Goal: Task Accomplishment & Management: Complete application form

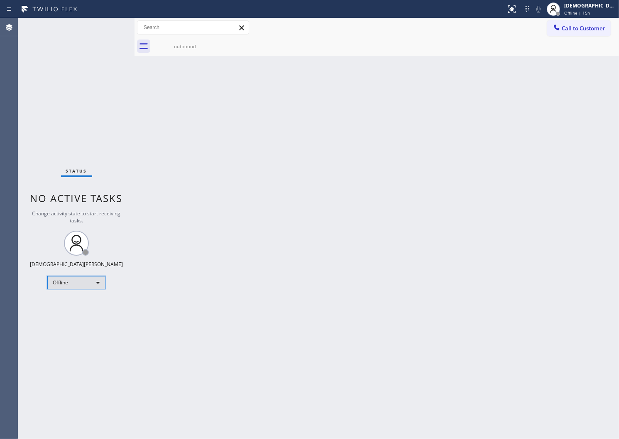
click at [61, 287] on div "Offline" at bounding box center [76, 282] width 58 height 13
click at [63, 303] on li "Available" at bounding box center [76, 304] width 56 height 10
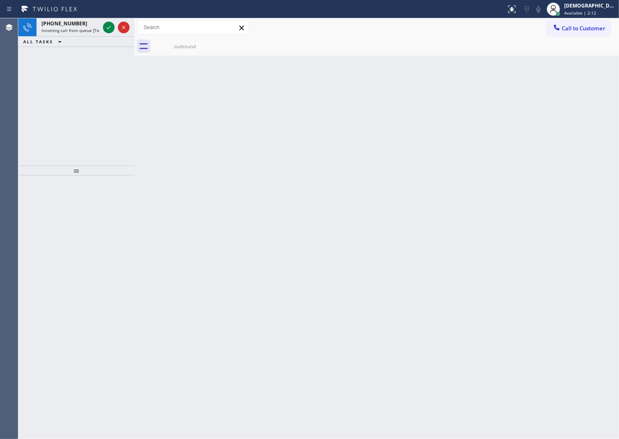
click at [90, 88] on div "[PHONE_NUMBER] Incoming call from queue [Test] All ALL TASKS ALL TASKS ACTIVE T…" at bounding box center [76, 91] width 116 height 147
click at [112, 26] on icon at bounding box center [109, 27] width 10 height 10
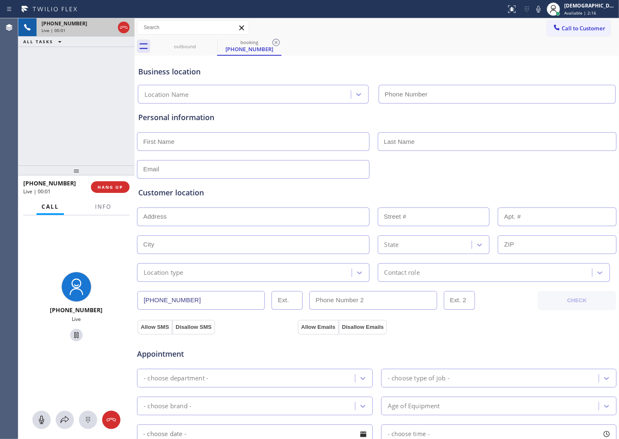
type input "[PHONE_NUMBER]"
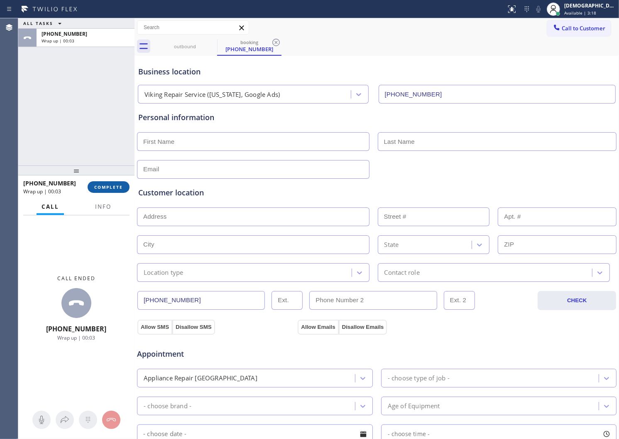
click at [115, 189] on span "COMPLETE" at bounding box center [108, 187] width 29 height 6
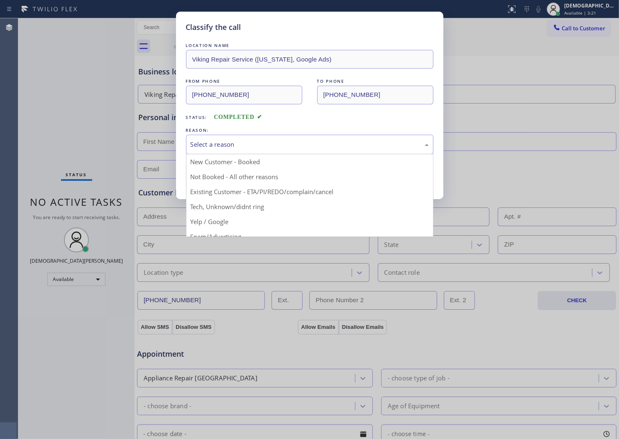
drag, startPoint x: 214, startPoint y: 147, endPoint x: 213, endPoint y: 168, distance: 20.8
click at [214, 147] on div "Select a reason" at bounding box center [310, 145] width 238 height 10
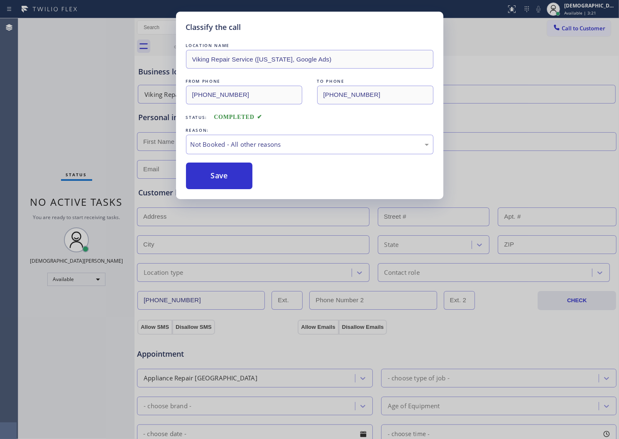
click at [209, 173] on button "Save" at bounding box center [219, 175] width 67 height 27
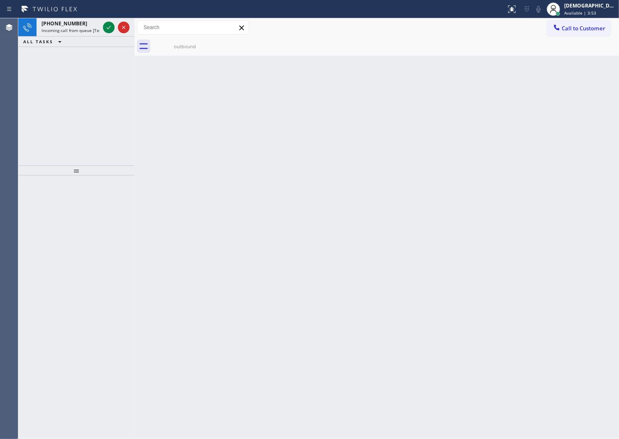
drag, startPoint x: 72, startPoint y: 58, endPoint x: 80, endPoint y: 51, distance: 11.2
click at [72, 58] on div "[PHONE_NUMBER] Incoming call from queue [Test] All ALL TASKS ALL TASKS ACTIVE T…" at bounding box center [76, 91] width 116 height 147
click at [108, 29] on icon at bounding box center [109, 27] width 4 height 3
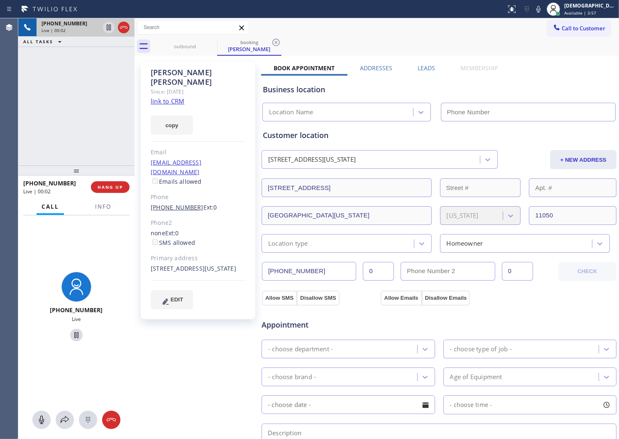
type input "[PHONE_NUMBER]"
click at [173, 97] on link "link to CRM" at bounding box center [168, 101] width 34 height 8
click at [107, 30] on icon at bounding box center [109, 28] width 4 height 6
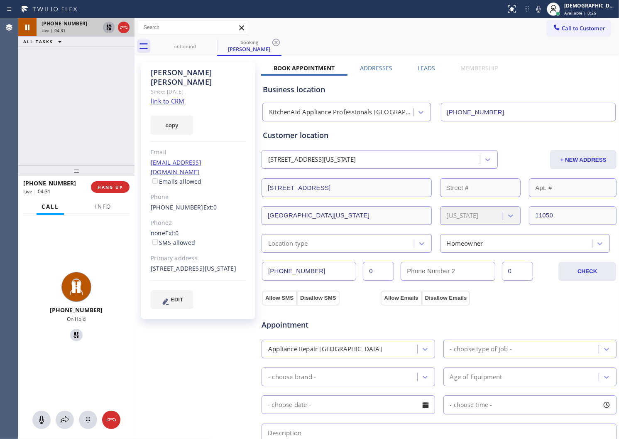
click at [105, 28] on icon at bounding box center [109, 27] width 10 height 10
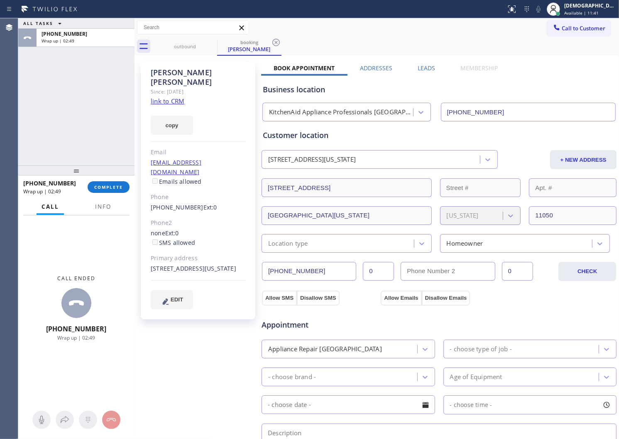
click at [65, 111] on div "ALL TASKS ALL TASKS ACTIVE TASKS TASKS IN WRAP UP [PHONE_NUMBER] Wrap up | 02:49" at bounding box center [76, 91] width 116 height 147
click at [113, 189] on span "COMPLETE" at bounding box center [108, 187] width 29 height 6
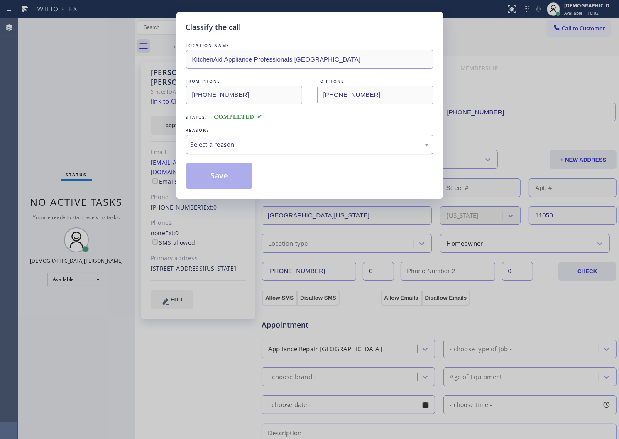
click at [228, 140] on div "Select a reason" at bounding box center [310, 145] width 238 height 10
click at [237, 182] on button "Save" at bounding box center [219, 175] width 67 height 27
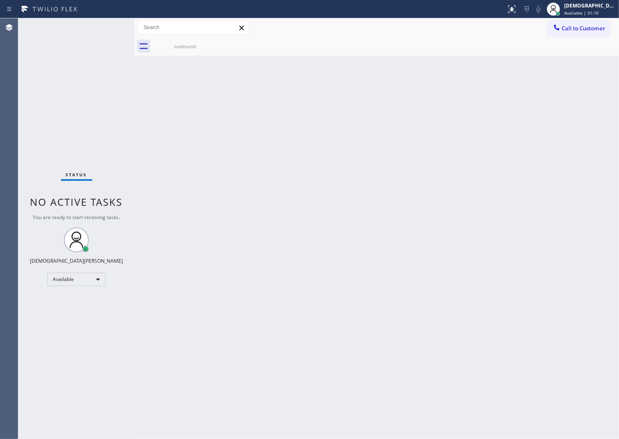
click at [416, 172] on div "Back to Dashboard Change Sender ID Customers Technicians Select a contact Outbo…" at bounding box center [377, 228] width 485 height 420
click at [76, 159] on div "Status No active tasks You are ready to start receiving tasks. Christian Cinco …" at bounding box center [76, 228] width 116 height 420
click at [20, 133] on div "Status No active tasks You are ready to start receiving tasks. Christian Cinco …" at bounding box center [76, 228] width 116 height 420
click at [69, 131] on div "Status No active tasks You are ready to start receiving tasks. Christian Cinco …" at bounding box center [76, 228] width 116 height 420
click at [115, 28] on div "Status No active tasks You are ready to start receiving tasks. Christian Cinco …" at bounding box center [76, 228] width 116 height 420
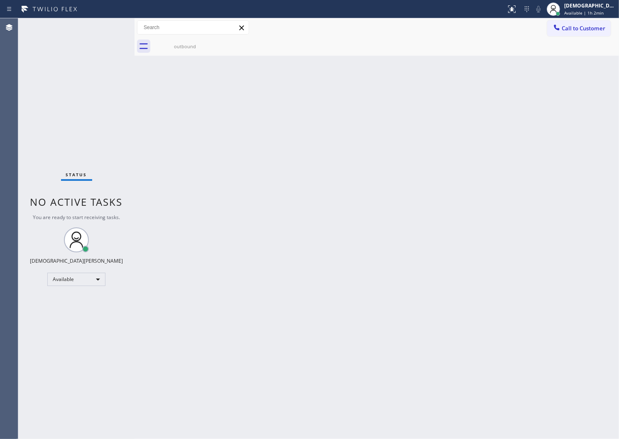
click at [111, 29] on div "Status No active tasks You are ready to start receiving tasks. Christian Cinco …" at bounding box center [76, 228] width 116 height 420
click at [110, 29] on div "Status No active tasks You are ready to start receiving tasks. Christian Cinco …" at bounding box center [76, 228] width 116 height 420
click at [110, 28] on div "Status No active tasks You are ready to start receiving tasks. Christian Cinco …" at bounding box center [76, 228] width 116 height 420
click at [70, 143] on div "Status No active tasks You are ready to start receiving tasks. Christian Cinco …" at bounding box center [76, 228] width 116 height 420
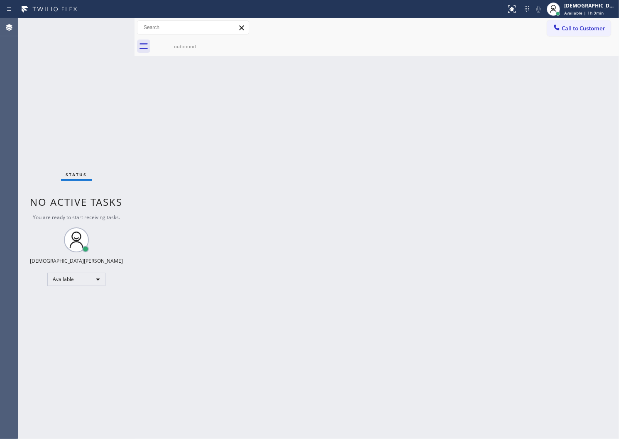
click at [287, 167] on div "Back to Dashboard Change Sender ID Customers Technicians Select a contact Outbo…" at bounding box center [377, 228] width 485 height 420
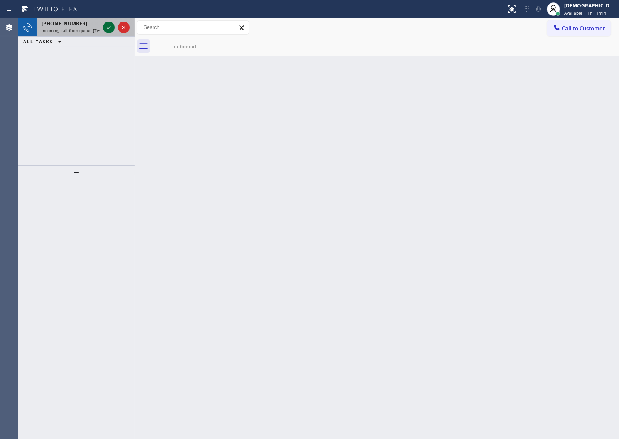
click at [108, 27] on icon at bounding box center [109, 27] width 10 height 10
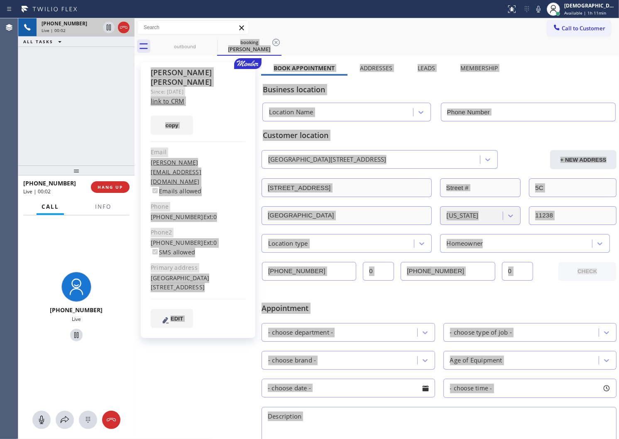
type input "[PHONE_NUMBER]"
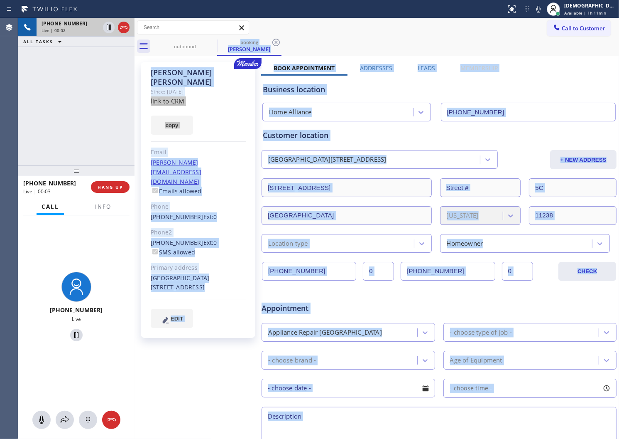
click at [370, 89] on div "Business location" at bounding box center [439, 89] width 353 height 11
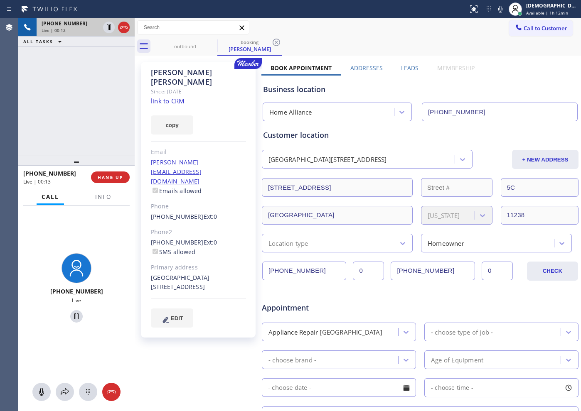
click at [172, 97] on link "link to CRM" at bounding box center [168, 101] width 34 height 8
click at [357, 136] on div "Customer location" at bounding box center [420, 135] width 314 height 11
click at [111, 29] on icon at bounding box center [109, 28] width 4 height 6
click at [108, 27] on icon at bounding box center [109, 27] width 10 height 10
click at [123, 32] on icon at bounding box center [124, 27] width 10 height 10
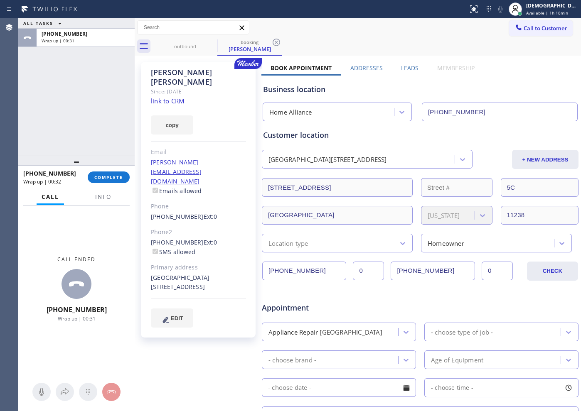
drag, startPoint x: 51, startPoint y: 135, endPoint x: 54, endPoint y: 139, distance: 5.3
click at [51, 135] on div "ALL TASKS ALL TASKS ACTIVE TASKS TASKS IN WRAP UP [PHONE_NUMBER] Wrap up | 00:31" at bounding box center [76, 86] width 116 height 137
click at [96, 179] on span "COMPLETE" at bounding box center [108, 177] width 29 height 6
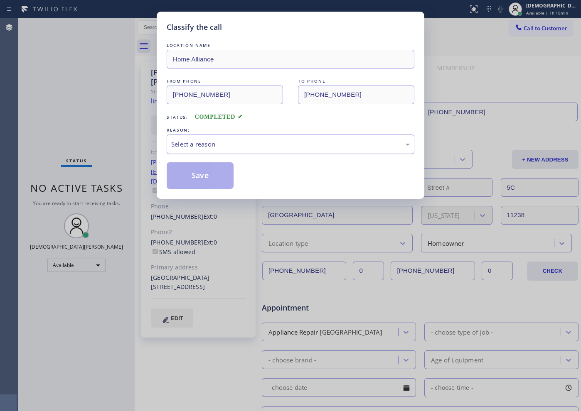
click at [212, 148] on div "Select a reason" at bounding box center [290, 145] width 238 height 10
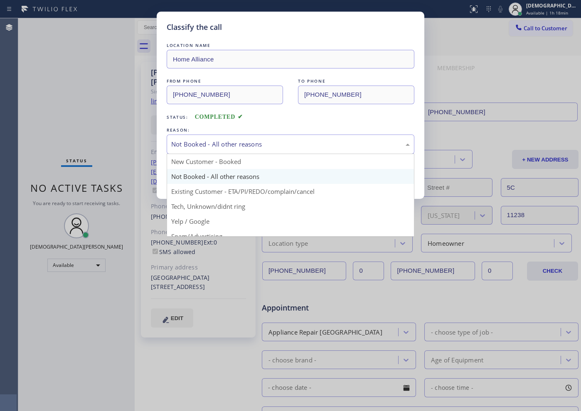
click at [220, 147] on div "Not Booked - All other reasons" at bounding box center [290, 145] width 238 height 10
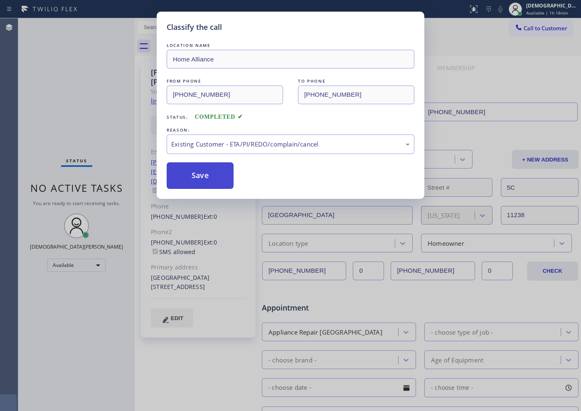
click at [205, 180] on button "Save" at bounding box center [200, 175] width 67 height 27
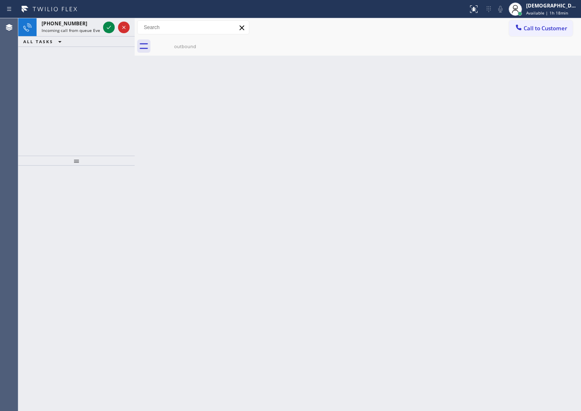
click at [44, 92] on div "[PHONE_NUMBER] Incoming call from queue Everybody ALL TASKS ALL TASKS ACTIVE TA…" at bounding box center [76, 86] width 116 height 137
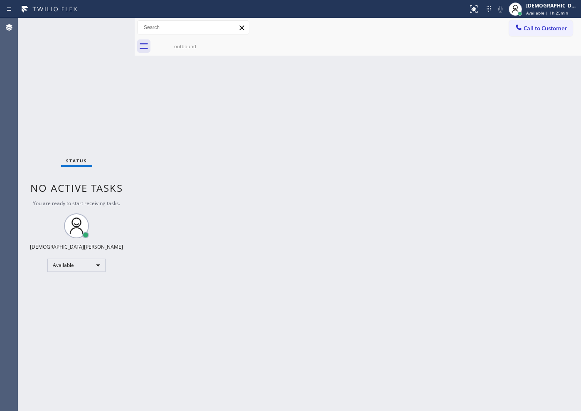
click at [110, 28] on div "Status No active tasks You are ready to start receiving tasks. Christian Cinco …" at bounding box center [76, 214] width 116 height 393
click at [109, 28] on div "Status No active tasks You are ready to start receiving tasks. Christian Cinco …" at bounding box center [76, 214] width 116 height 393
click at [108, 28] on div "Status No active tasks You are ready to start receiving tasks. Christian Cinco …" at bounding box center [76, 214] width 116 height 393
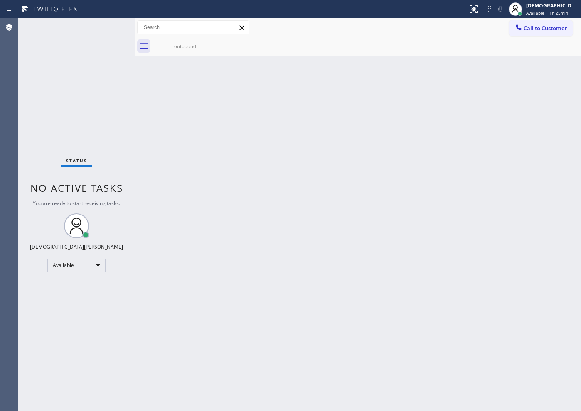
click at [204, 216] on div "Back to Dashboard Change Sender ID Customers Technicians Select a contact Outbo…" at bounding box center [358, 214] width 446 height 393
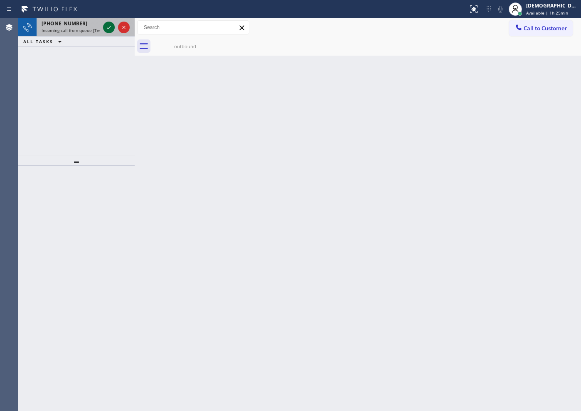
click at [112, 28] on icon at bounding box center [109, 27] width 10 height 10
click at [112, 22] on icon at bounding box center [109, 27] width 10 height 10
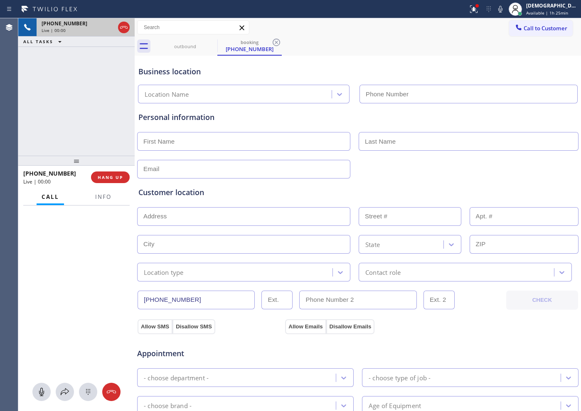
type input "[PHONE_NUMBER]"
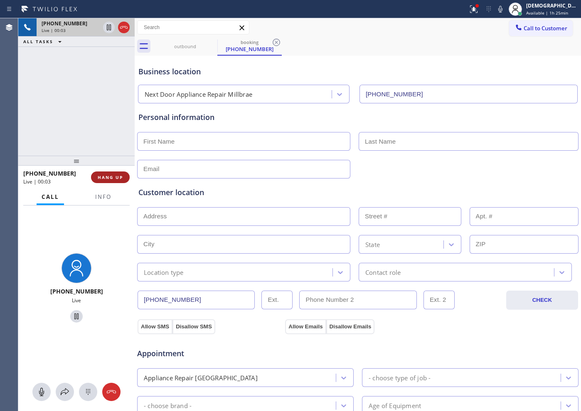
click at [115, 181] on button "HANG UP" at bounding box center [110, 178] width 39 height 12
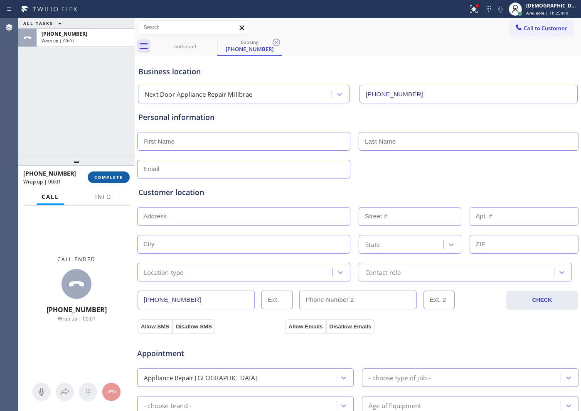
click at [106, 176] on span "COMPLETE" at bounding box center [108, 177] width 29 height 6
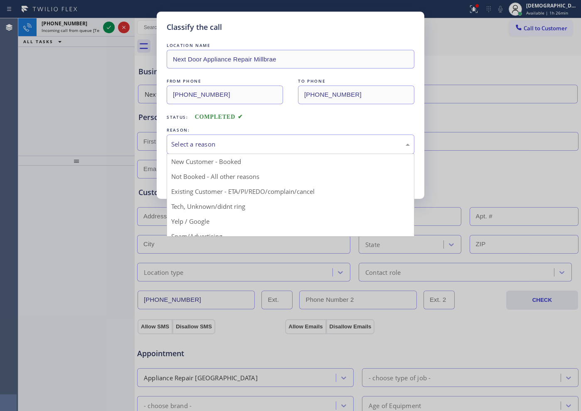
click at [188, 149] on div "Select a reason" at bounding box center [290, 145] width 238 height 10
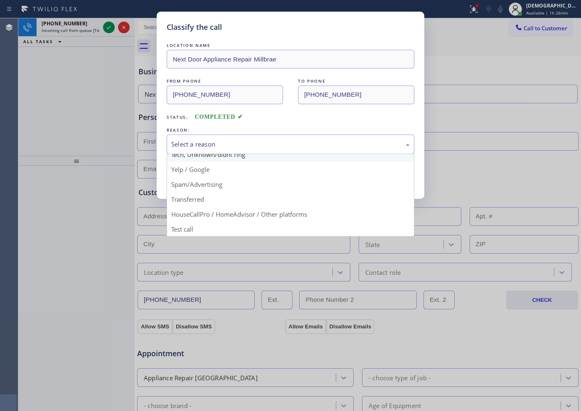
scroll to position [52, 0]
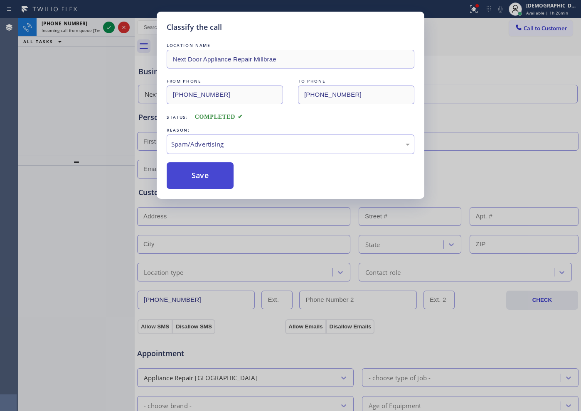
click at [200, 180] on button "Save" at bounding box center [200, 175] width 67 height 27
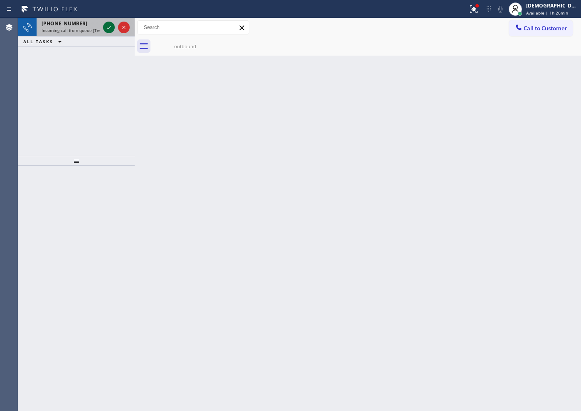
click at [109, 27] on icon at bounding box center [109, 27] width 10 height 10
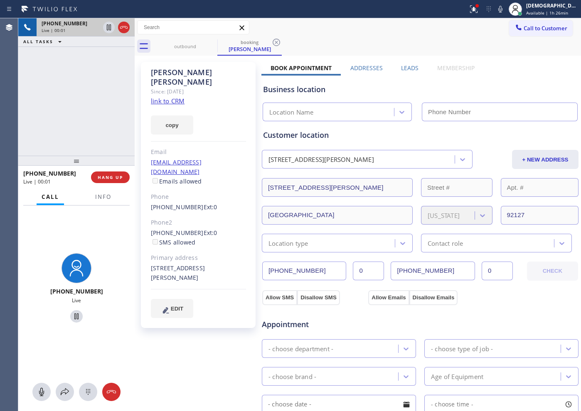
type input "[PHONE_NUMBER]"
click at [177, 97] on link "link to CRM" at bounding box center [168, 101] width 34 height 8
click at [106, 30] on icon at bounding box center [109, 27] width 10 height 10
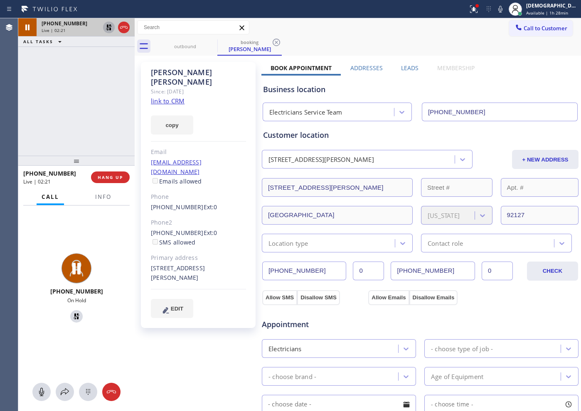
click at [160, 97] on link "link to CRM" at bounding box center [168, 101] width 34 height 8
click at [59, 101] on div "[PHONE_NUMBER] Live | 04:47 ALL TASKS ALL TASKS ACTIVE TASKS TASKS IN WRAP UP […" at bounding box center [76, 86] width 116 height 137
click at [108, 29] on icon at bounding box center [109, 28] width 6 height 6
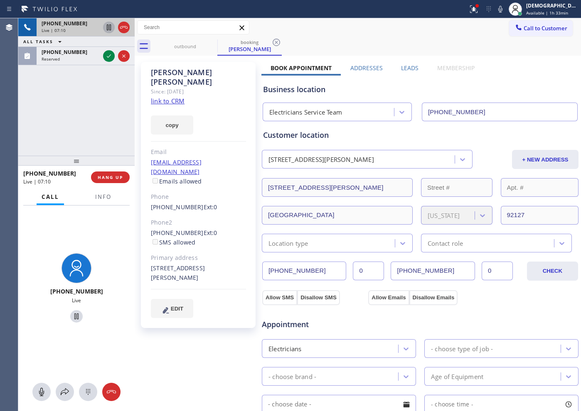
click at [96, 115] on div "[PHONE_NUMBER] Live | 07:10 ALL TASKS ALL TASKS ACTIVE TASKS TASKS IN WRAP UP […" at bounding box center [76, 86] width 116 height 137
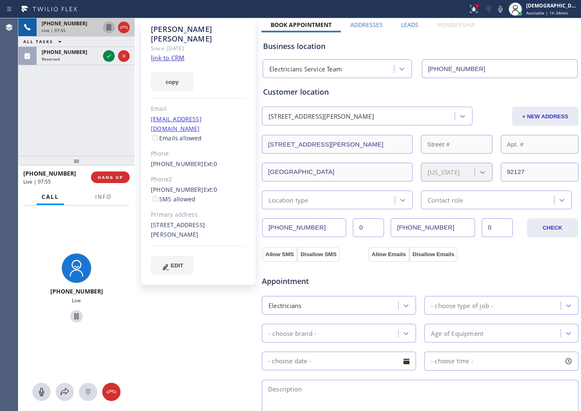
scroll to position [104, 0]
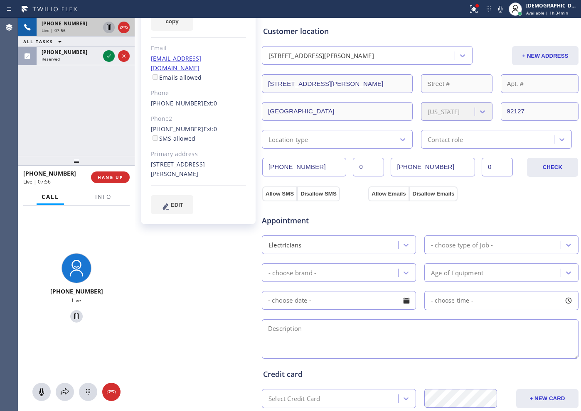
drag, startPoint x: 318, startPoint y: 167, endPoint x: 251, endPoint y: 168, distance: 66.9
click at [251, 168] on div "[PERSON_NAME] Since: [DATE] link to CRM copy Email [EMAIL_ADDRESS][DOMAIN_NAME]…" at bounding box center [358, 231] width 442 height 555
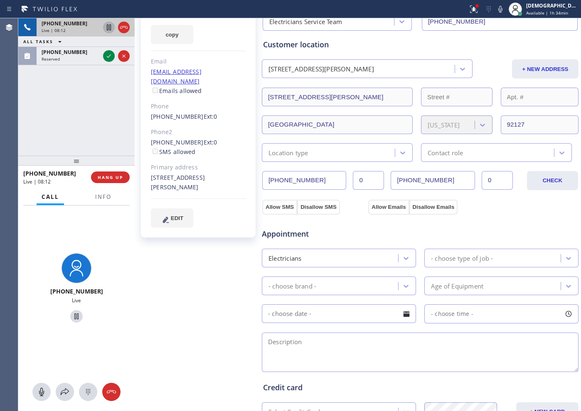
scroll to position [52, 0]
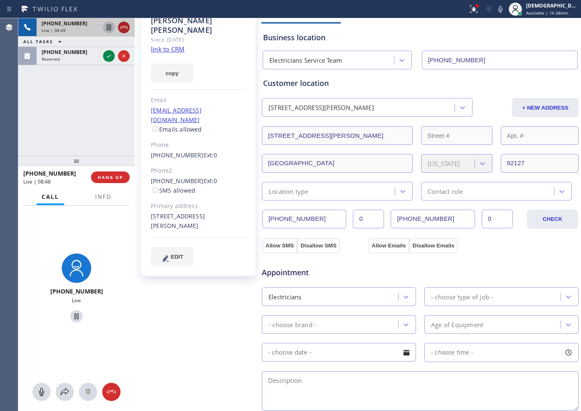
click at [125, 30] on icon at bounding box center [124, 27] width 10 height 10
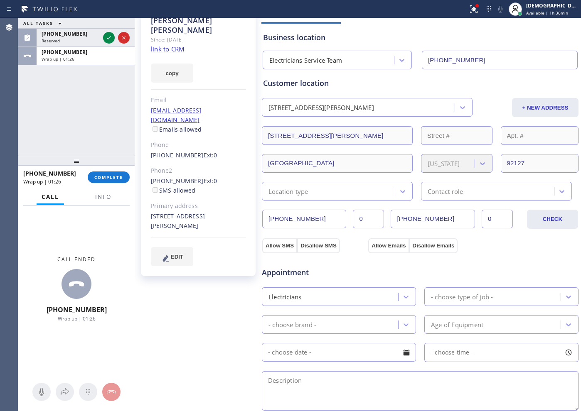
click at [369, 189] on div "Location type" at bounding box center [329, 191] width 130 height 15
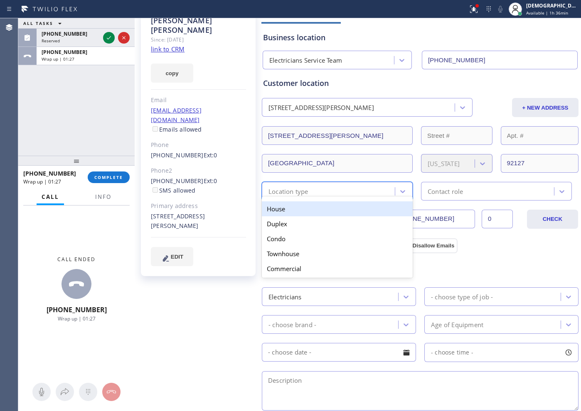
click at [340, 209] on div "House" at bounding box center [337, 208] width 151 height 15
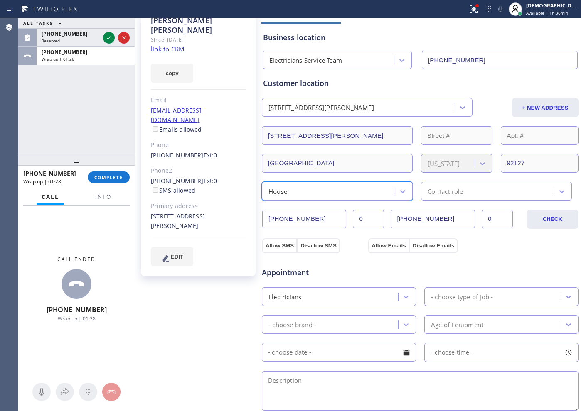
click at [441, 192] on div "Contact role" at bounding box center [444, 192] width 35 height 10
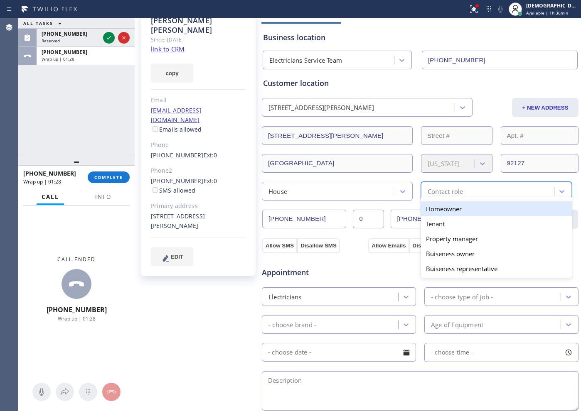
click at [439, 206] on div "Homeowner" at bounding box center [496, 208] width 151 height 15
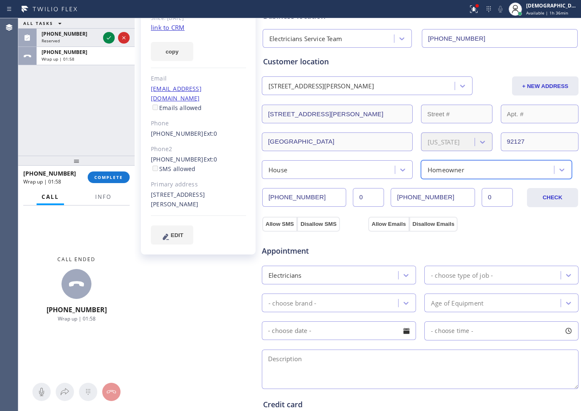
scroll to position [0, 0]
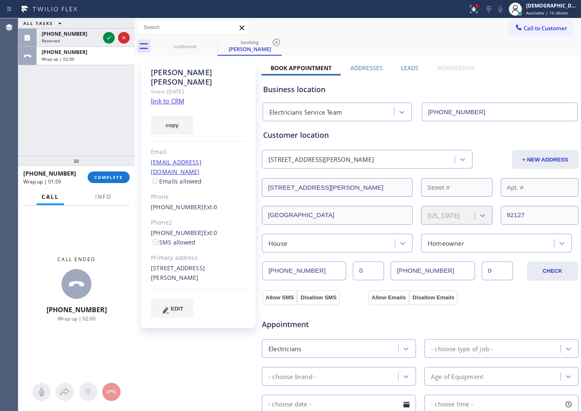
drag, startPoint x: 474, startPoint y: 113, endPoint x: 401, endPoint y: 120, distance: 73.1
click at [401, 120] on div "Business location Electricians Service Team [PHONE_NUMBER] Personal information…" at bounding box center [419, 336] width 317 height 520
click at [110, 190] on button "Info" at bounding box center [103, 197] width 26 height 16
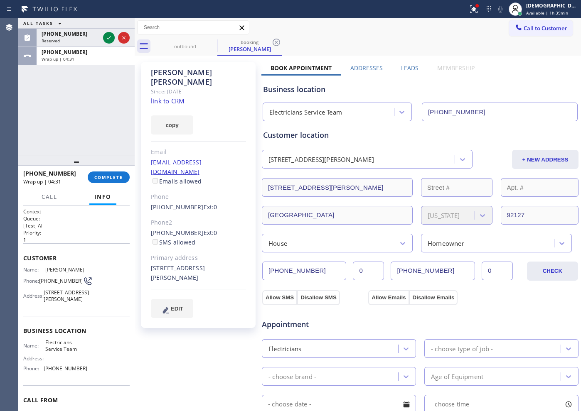
click at [65, 273] on span "[PERSON_NAME]" at bounding box center [66, 270] width 42 height 6
drag, startPoint x: 75, startPoint y: 375, endPoint x: 39, endPoint y: 364, distance: 37.6
click at [39, 329] on div "Name: Electricians Service Team Address: Phone: [PHONE_NUMBER]" at bounding box center [55, 357] width 64 height 36
copy div "Electricians Service Team"
drag, startPoint x: 455, startPoint y: 111, endPoint x: 398, endPoint y: 111, distance: 56.5
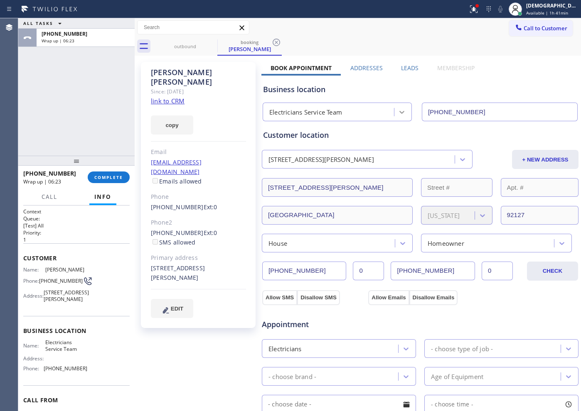
click at [398, 111] on div "Electricians Service Team [PHONE_NUMBER]" at bounding box center [420, 110] width 318 height 22
click at [464, 18] on div "Call to Customer Outbound call Location Search location Your caller id phone nu…" at bounding box center [358, 27] width 446 height 19
click at [464, 17] on div "[DEMOGRAPHIC_DATA] Cinco Available | 1h 42min" at bounding box center [543, 9] width 75 height 18
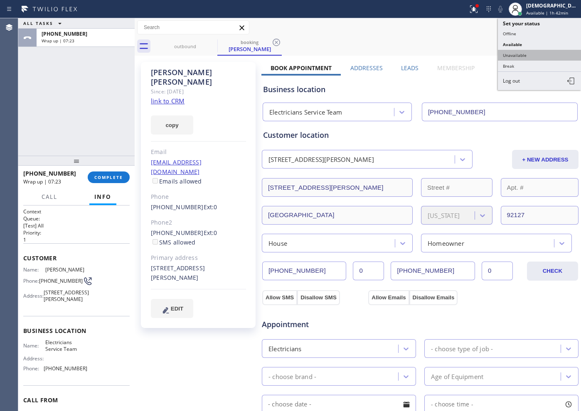
click at [464, 54] on button "Unavailable" at bounding box center [539, 55] width 83 height 11
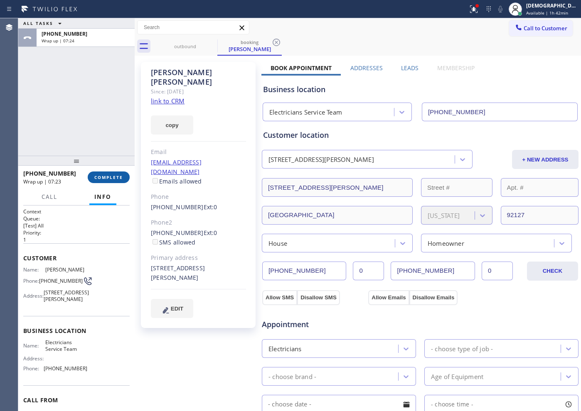
click at [92, 172] on button "COMPLETE" at bounding box center [109, 178] width 42 height 12
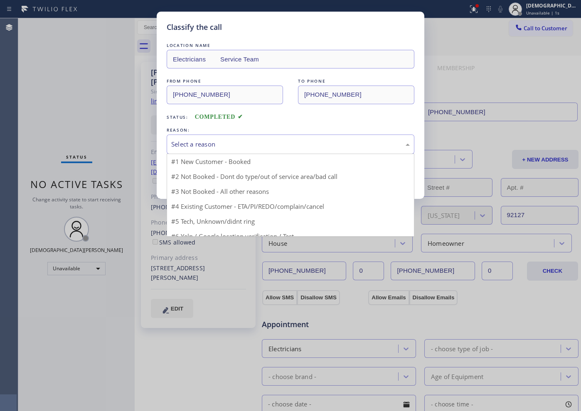
click at [209, 141] on div "Select a reason" at bounding box center [290, 145] width 238 height 10
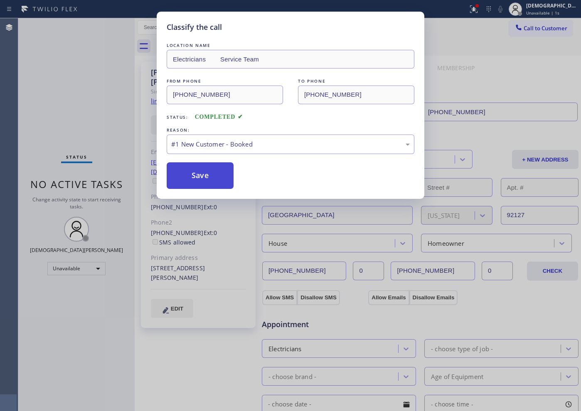
click at [194, 170] on button "Save" at bounding box center [200, 175] width 67 height 27
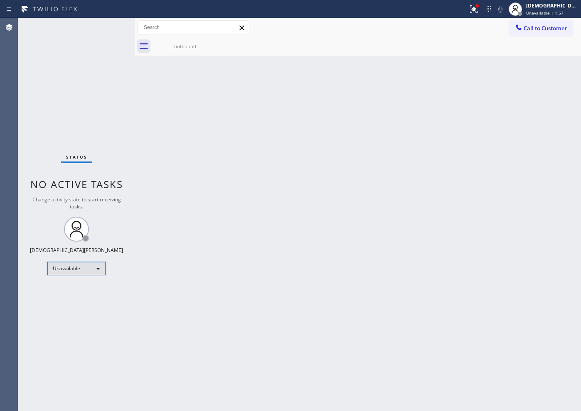
click at [76, 268] on div "Unavailable" at bounding box center [76, 268] width 58 height 13
click at [73, 289] on li "Available" at bounding box center [76, 291] width 56 height 10
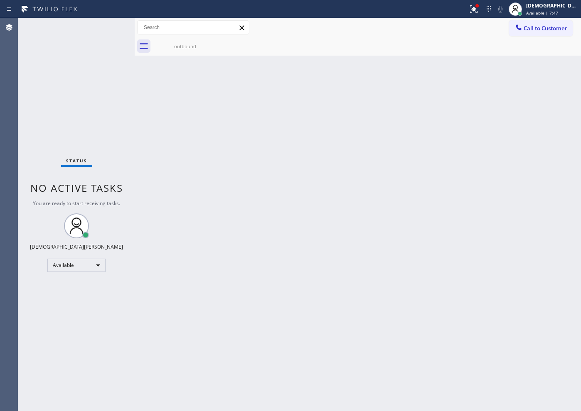
click at [67, 118] on div "Status No active tasks You are ready to start receiving tasks. Christian Cinco …" at bounding box center [76, 214] width 116 height 393
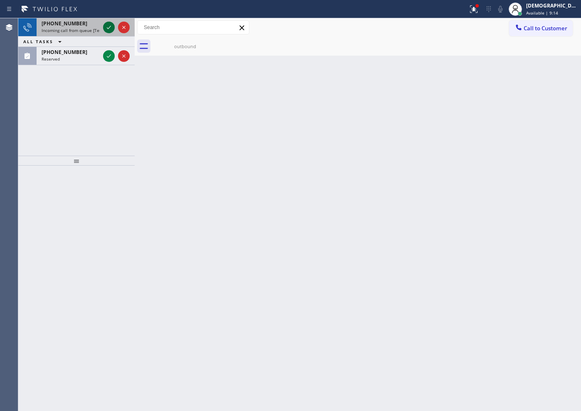
click at [111, 28] on icon at bounding box center [109, 27] width 10 height 10
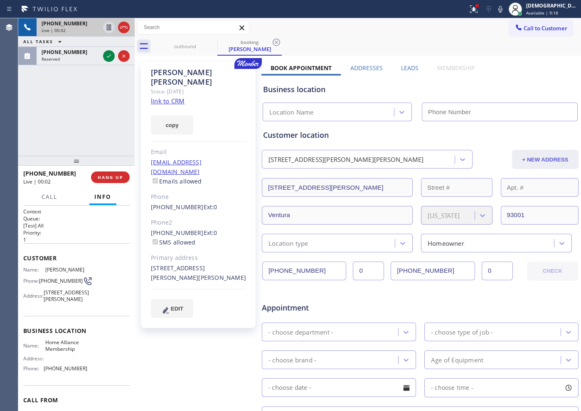
type input "[PHONE_NUMBER]"
click at [176, 97] on link "link to CRM" at bounding box center [168, 101] width 34 height 8
click at [124, 27] on icon at bounding box center [123, 27] width 7 height 2
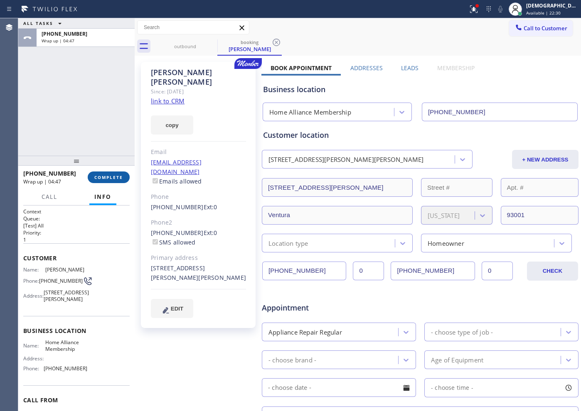
click at [113, 182] on button "COMPLETE" at bounding box center [109, 178] width 42 height 12
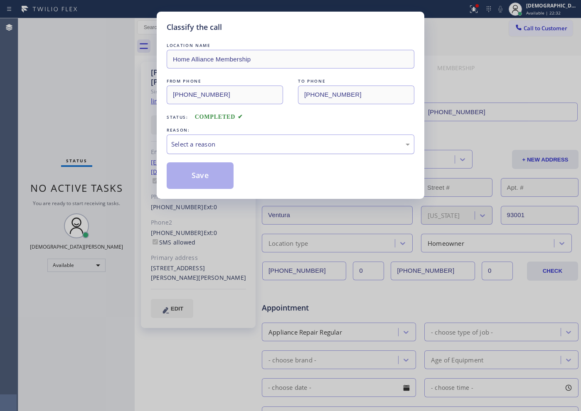
click at [205, 150] on div "Select a reason" at bounding box center [291, 145] width 248 height 20
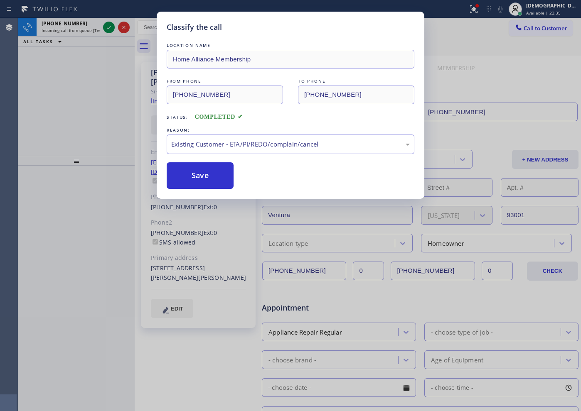
click at [214, 191] on div "Classify the call LOCATION NAME Home Alliance Membership FROM PHONE [PHONE_NUMB…" at bounding box center [291, 105] width 268 height 187
click at [212, 182] on button "Save" at bounding box center [200, 175] width 67 height 27
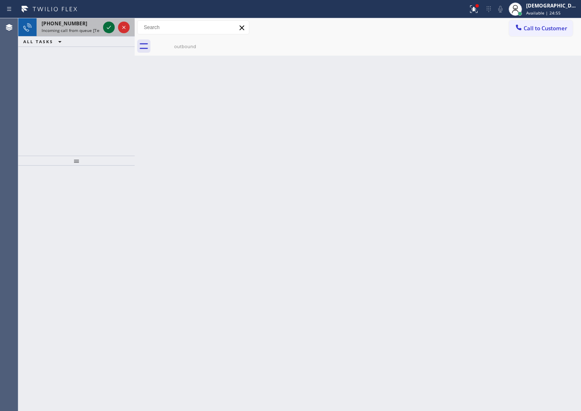
click at [108, 27] on icon at bounding box center [109, 27] width 10 height 10
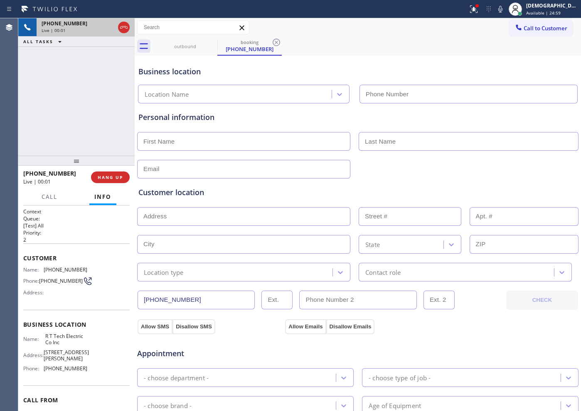
type input "[PHONE_NUMBER]"
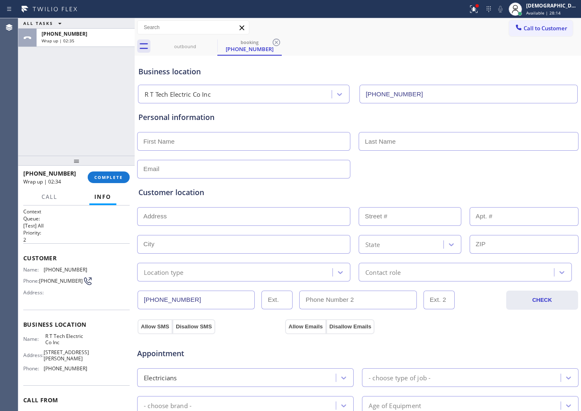
click at [108, 171] on div "[PHONE_NUMBER] Wrap up | 02:34 COMPLETE" at bounding box center [76, 178] width 106 height 22
click at [97, 177] on span "COMPLETE" at bounding box center [108, 177] width 29 height 6
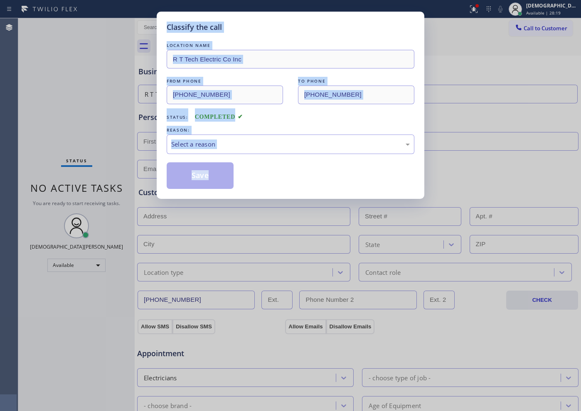
click at [253, 162] on div "LOCATION NAME R T Tech Electric Co Inc FROM PHONE [PHONE_NUMBER] TO PHONE [PHON…" at bounding box center [291, 115] width 248 height 148
click at [253, 159] on div "LOCATION NAME R T Tech Electric Co Inc FROM PHONE [PHONE_NUMBER] TO PHONE [PHON…" at bounding box center [291, 115] width 248 height 148
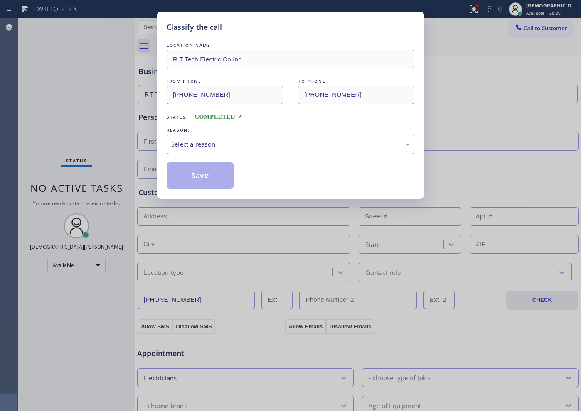
click at [246, 146] on div "Select a reason" at bounding box center [290, 145] width 238 height 10
click at [225, 175] on button "Save" at bounding box center [200, 175] width 67 height 27
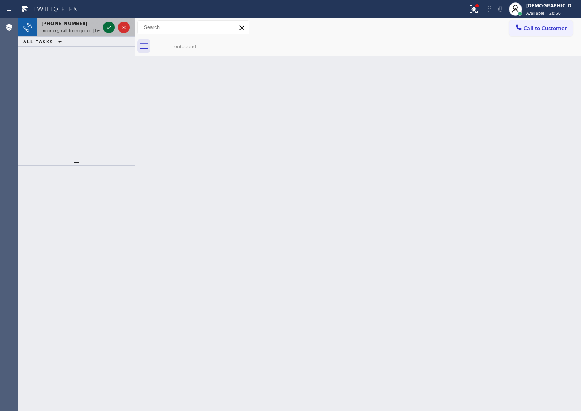
click at [108, 28] on icon at bounding box center [109, 27] width 4 height 3
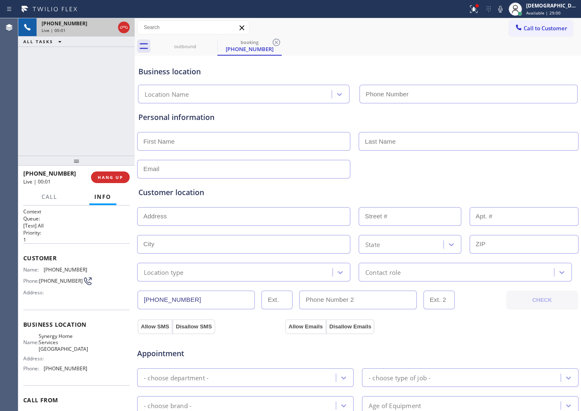
type input "[PHONE_NUMBER]"
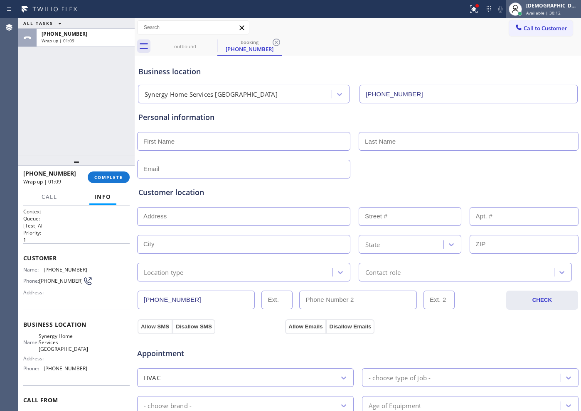
click at [464, 15] on span "Available | 30:12" at bounding box center [543, 13] width 34 height 6
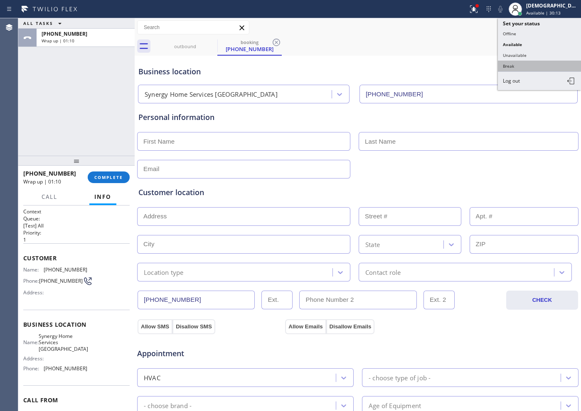
click at [464, 66] on button "Break" at bounding box center [539, 66] width 83 height 11
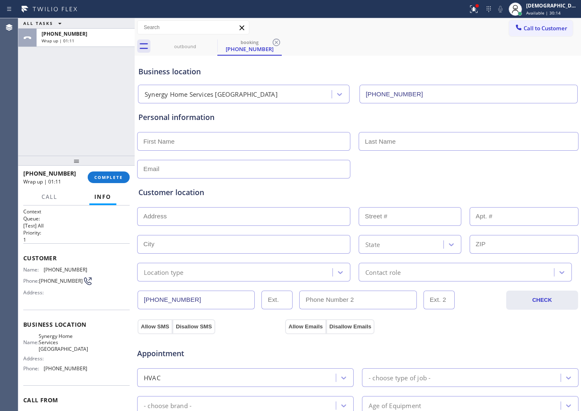
click at [107, 186] on div "[PHONE_NUMBER] Wrap up | 01:11 COMPLETE" at bounding box center [76, 178] width 106 height 22
click at [109, 179] on span "COMPLETE" at bounding box center [108, 177] width 29 height 6
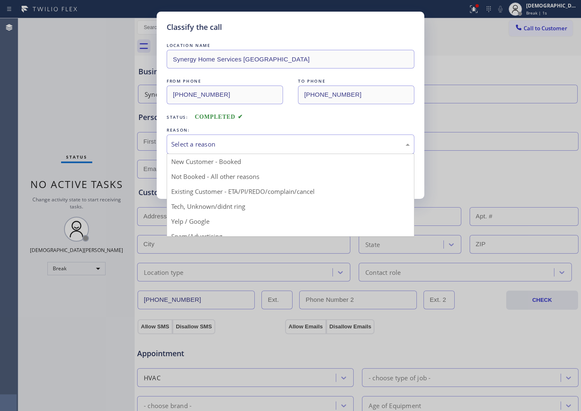
click at [217, 145] on div "Select a reason" at bounding box center [290, 145] width 238 height 10
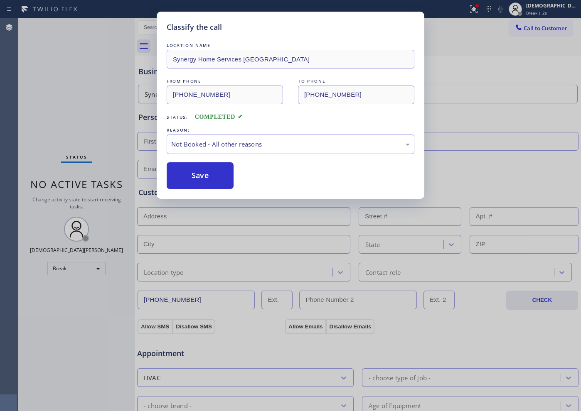
click at [207, 178] on button "Save" at bounding box center [200, 175] width 67 height 27
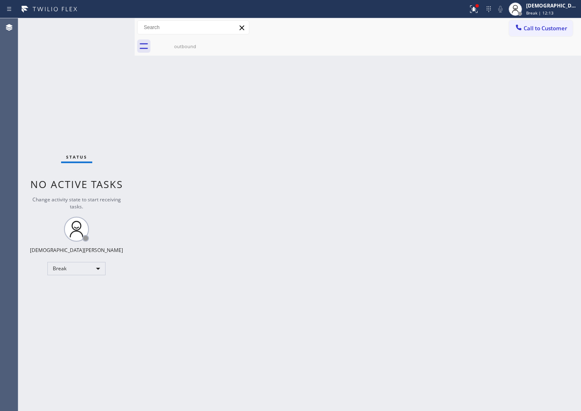
click at [76, 121] on div "Status No active tasks Change activity state to start receiving tasks. Christia…" at bounding box center [76, 214] width 116 height 393
click at [49, 120] on div "Status No active tasks Change activity state to start receiving tasks. Christia…" at bounding box center [76, 214] width 116 height 393
click at [464, 13] on icon at bounding box center [474, 9] width 10 height 10
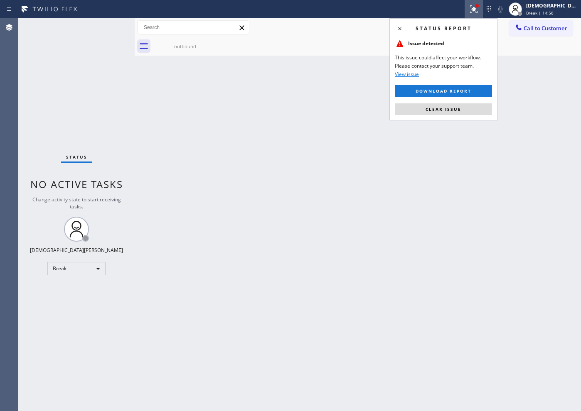
click at [464, 115] on div "Status report Issue detected This issue could affect your workflow. Please cont…" at bounding box center [443, 69] width 108 height 102
click at [463, 108] on button "Clear issue" at bounding box center [443, 109] width 97 height 12
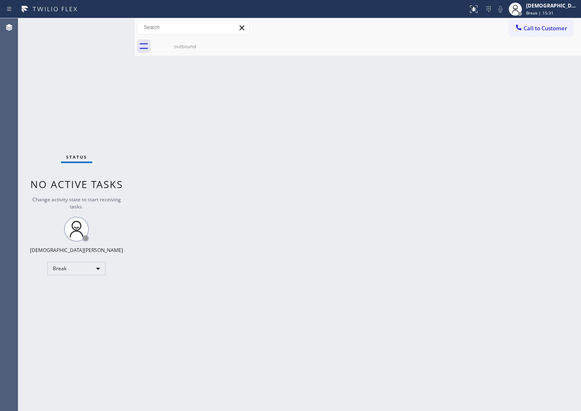
click at [67, 142] on div "Status No active tasks Change activity state to start receiving tasks. Christia…" at bounding box center [76, 214] width 116 height 393
click at [94, 271] on div "Break" at bounding box center [76, 268] width 58 height 13
click at [78, 290] on li "Available" at bounding box center [76, 291] width 56 height 10
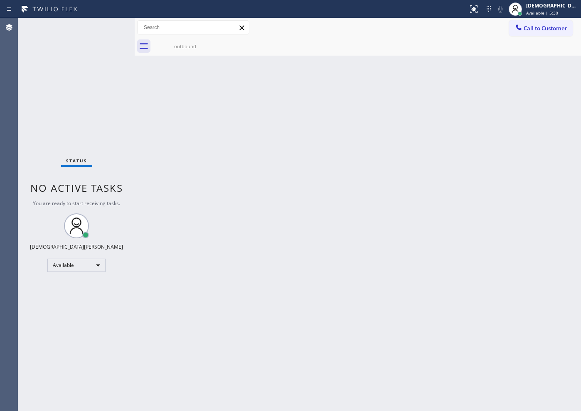
click at [66, 130] on div "Status No active tasks You are ready to start receiving tasks. Christian Cinco …" at bounding box center [76, 214] width 116 height 393
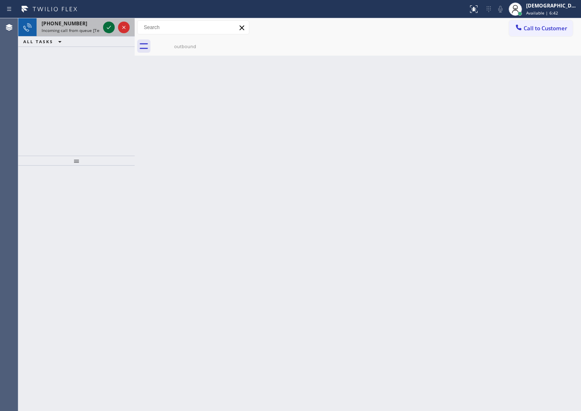
click at [104, 28] on icon at bounding box center [109, 27] width 10 height 10
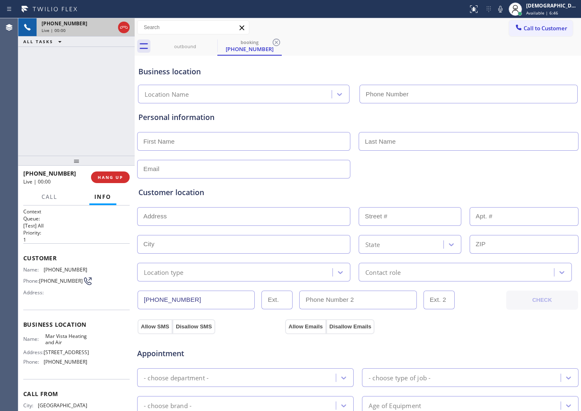
type input "[PHONE_NUMBER]"
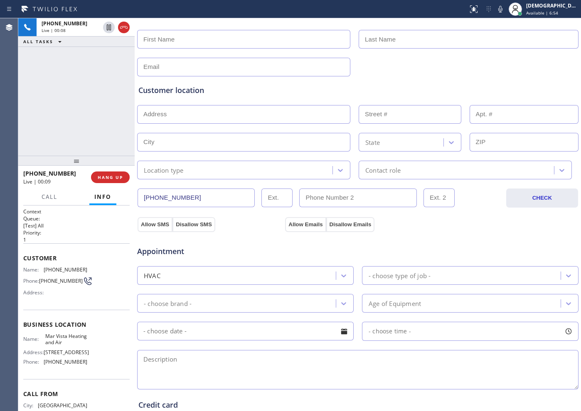
scroll to position [104, 0]
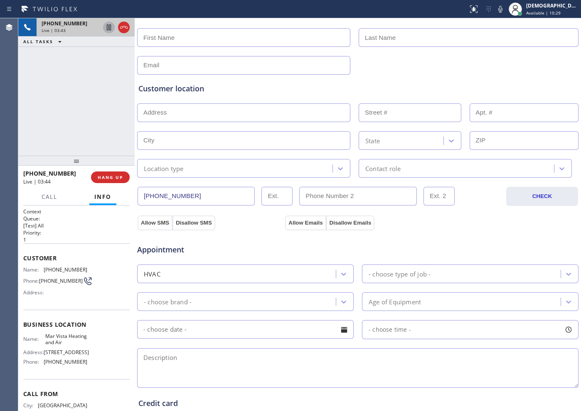
click at [108, 30] on icon at bounding box center [109, 27] width 10 height 10
drag, startPoint x: 61, startPoint y: 73, endPoint x: 66, endPoint y: 73, distance: 5.4
click at [62, 73] on div "[PHONE_NUMBER] Live | 05:20 ALL TASKS ALL TASKS ACTIVE TASKS TASKS IN WRAP UP" at bounding box center [76, 86] width 116 height 137
click at [108, 28] on icon at bounding box center [109, 28] width 6 height 6
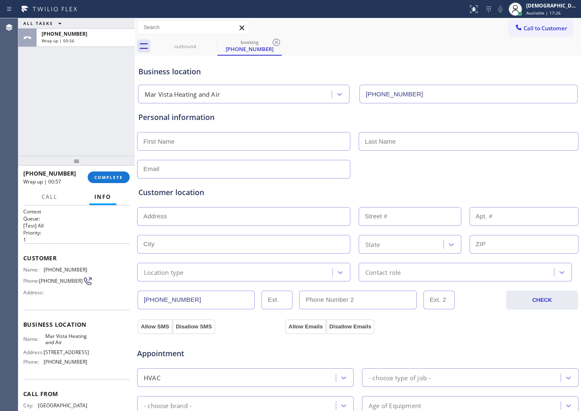
click at [86, 113] on div "ALL TASKS ALL TASKS ACTIVE TASKS TASKS IN WRAP UP [PHONE_NUMBER] Wrap up | 00:56" at bounding box center [76, 86] width 116 height 137
click at [191, 171] on input "text" at bounding box center [243, 169] width 213 height 19
paste input "[EMAIL_ADDRESS][DOMAIN_NAME]"
type input "[EMAIL_ADDRESS][DOMAIN_NAME]"
click at [237, 141] on input "text" at bounding box center [243, 141] width 213 height 19
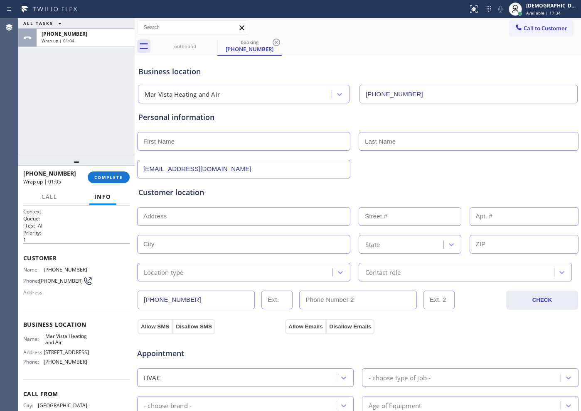
paste input "[PERSON_NAME]"
type input "[PERSON_NAME]"
click at [388, 147] on input "text" at bounding box center [468, 141] width 220 height 19
paste input "[PERSON_NAME]"
type input "[PERSON_NAME]"
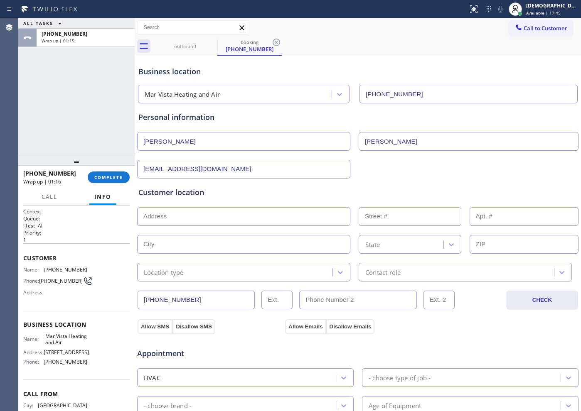
drag, startPoint x: 372, startPoint y: 142, endPoint x: 351, endPoint y: 191, distance: 54.2
click at [351, 191] on div "Customer location" at bounding box center [357, 192] width 439 height 11
click at [163, 213] on input "text" at bounding box center [243, 216] width 213 height 19
paste input "[STREET_ADDRESS][US_STATE],"
type input "[STREET_ADDRESS][US_STATE]"
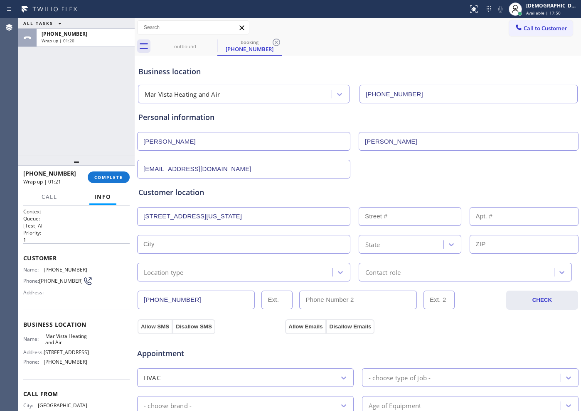
type input "12464"
type input "[GEOGRAPHIC_DATA]"
type input "90066"
click at [204, 270] on div "Location type" at bounding box center [236, 272] width 193 height 15
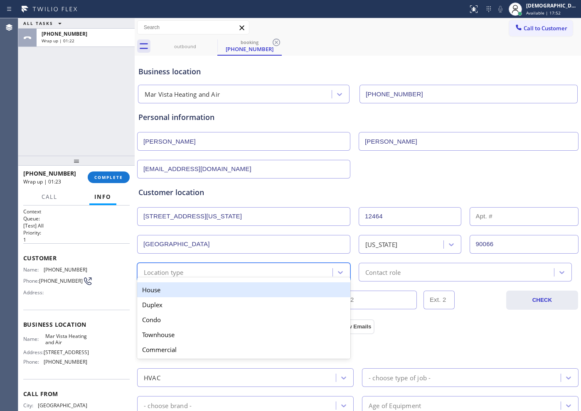
drag, startPoint x: 197, startPoint y: 289, endPoint x: 313, endPoint y: 285, distance: 116.0
click at [199, 290] on div "House" at bounding box center [243, 289] width 213 height 15
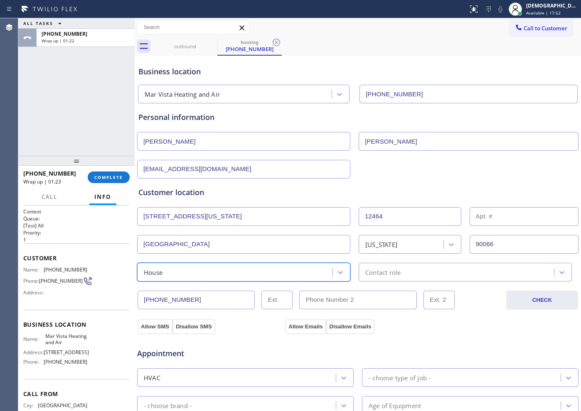
click at [365, 272] on div "Contact role" at bounding box center [382, 273] width 35 height 10
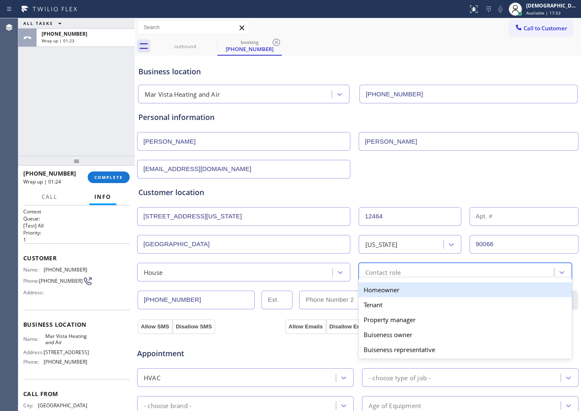
click at [361, 285] on div "Homeowner" at bounding box center [464, 289] width 213 height 15
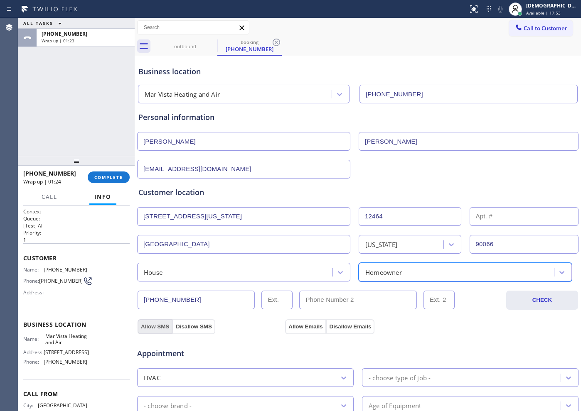
click at [148, 324] on button "Allow SMS" at bounding box center [154, 326] width 35 height 15
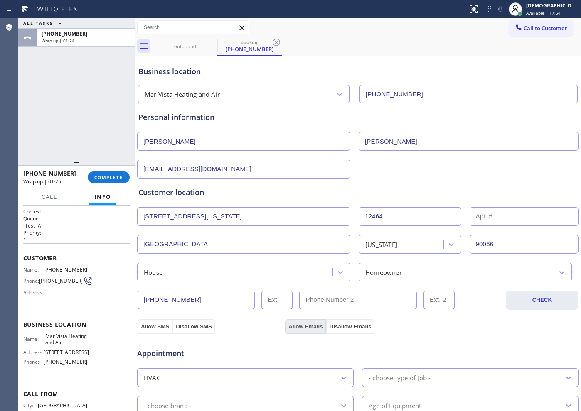
click at [301, 327] on button "Allow Emails" at bounding box center [305, 326] width 41 height 15
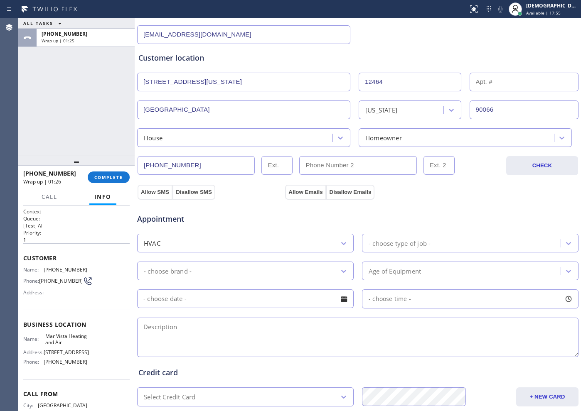
scroll to position [156, 0]
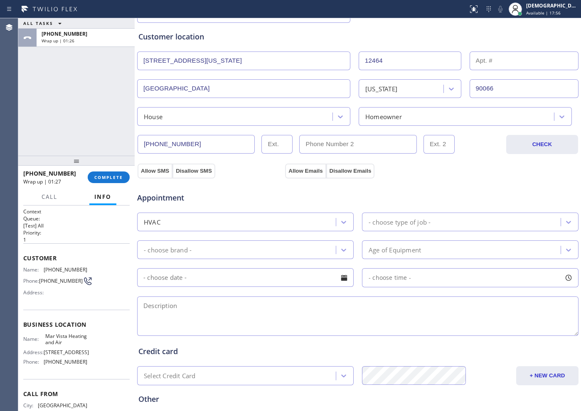
click at [394, 222] on div "- choose type of job -" at bounding box center [399, 222] width 62 height 10
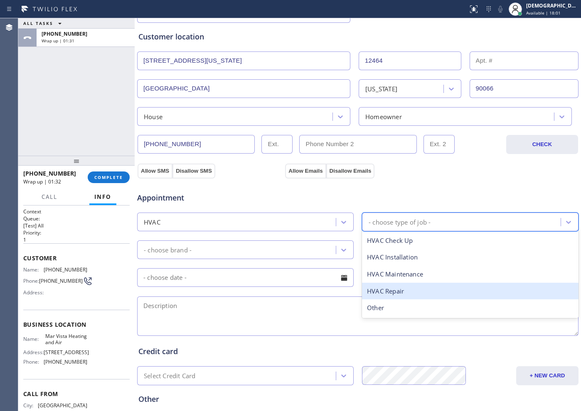
click at [416, 295] on div "HVAC Repair" at bounding box center [470, 291] width 216 height 17
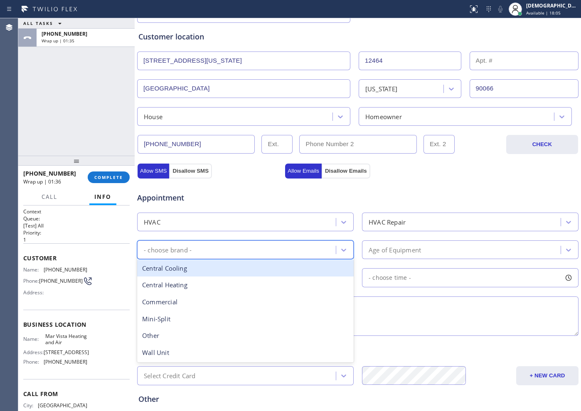
click at [168, 249] on div "- choose brand -" at bounding box center [168, 250] width 48 height 10
drag, startPoint x: 201, startPoint y: 273, endPoint x: 243, endPoint y: 270, distance: 41.6
click at [202, 272] on div "Central Cooling" at bounding box center [245, 268] width 216 height 17
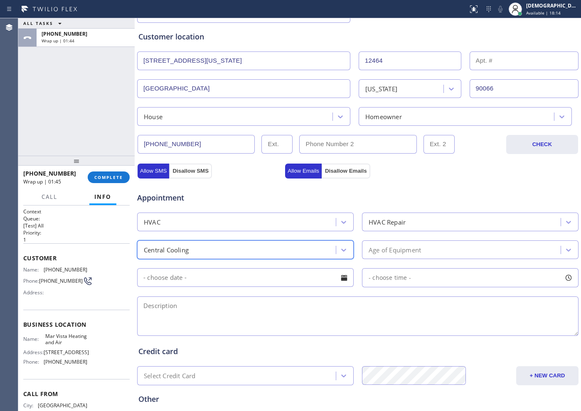
click at [383, 251] on div "Age of Equipment" at bounding box center [394, 250] width 52 height 10
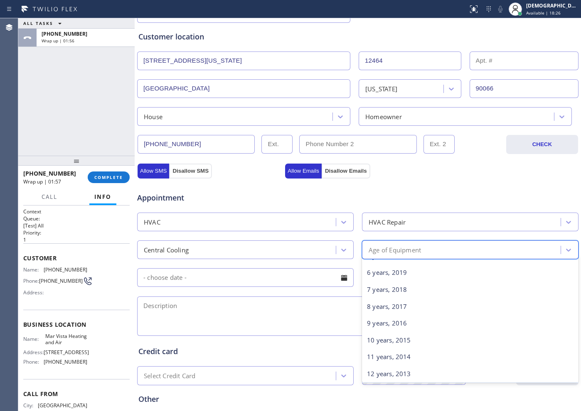
scroll to position [38, 0]
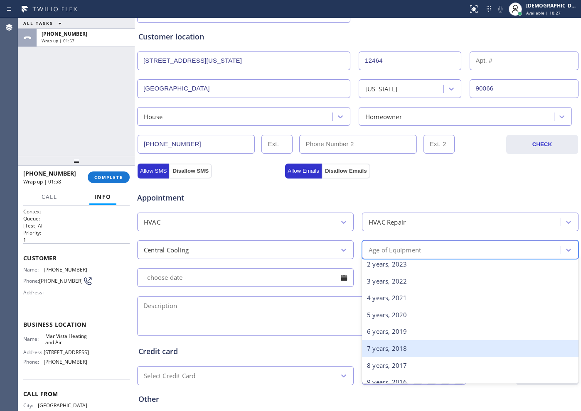
click at [413, 329] on div "7 years, 2018" at bounding box center [470, 348] width 216 height 17
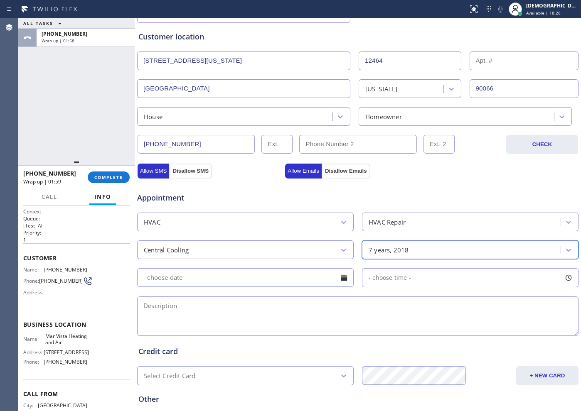
click at [247, 271] on input "text" at bounding box center [245, 277] width 216 height 19
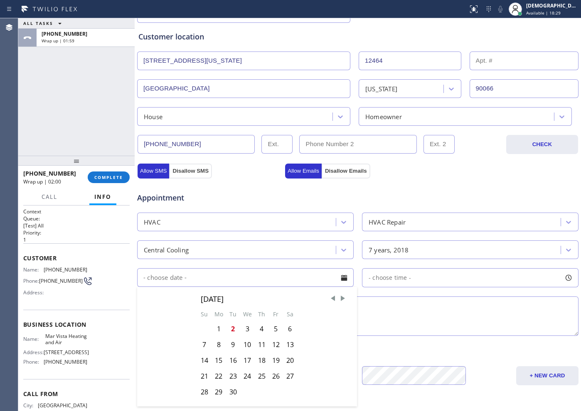
click at [276, 329] on div "5" at bounding box center [276, 329] width 14 height 16
type input "[DATE]"
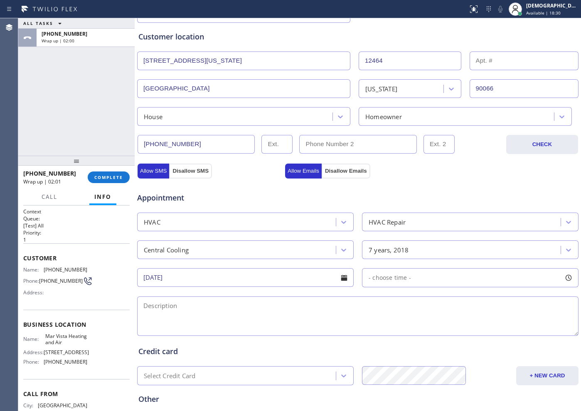
click at [406, 282] on div "- choose time -" at bounding box center [470, 277] width 216 height 19
drag, startPoint x: 370, startPoint y: 325, endPoint x: 429, endPoint y: 327, distance: 59.0
click at [429, 327] on div at bounding box center [432, 328] width 10 height 17
click at [259, 302] on textarea at bounding box center [357, 316] width 441 height 39
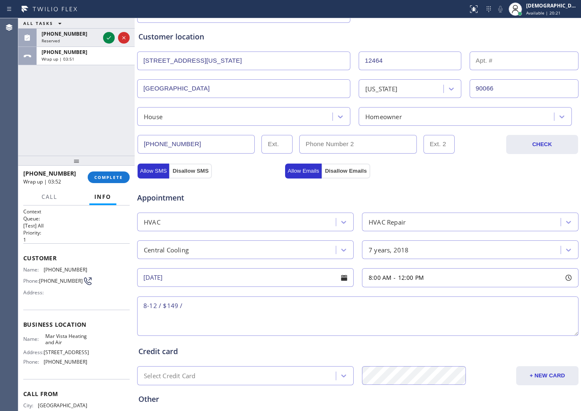
click at [264, 309] on textarea "8-12 / $149 /" at bounding box center [357, 316] width 441 height 39
paste textarea "Central Air / its pretty loud / condenser located / outside roof / 2018 / cx wa…"
click at [207, 318] on textarea "8-12 / $149 / Central Air / its pretty loud / condenser located / outside roof …" at bounding box center [357, 316] width 441 height 39
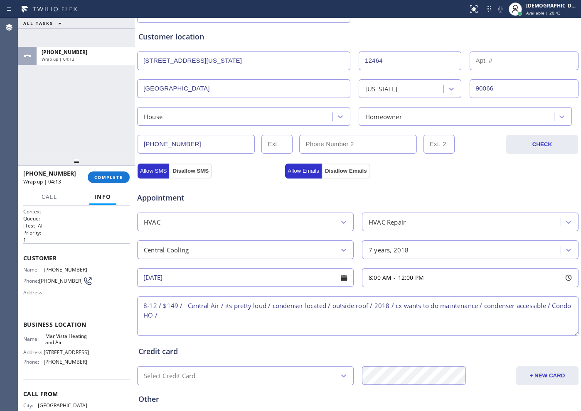
click at [210, 313] on textarea "8-12 / $149 / Central Air / its pretty loud / condenser located / outside roof …" at bounding box center [357, 316] width 441 height 39
click at [227, 315] on textarea "8-12 / $149 / Central Air / its pretty loud / condenser located / outside roof …" at bounding box center [357, 316] width 441 height 39
paste textarea "[STREET_ADDRESS][US_STATE],"
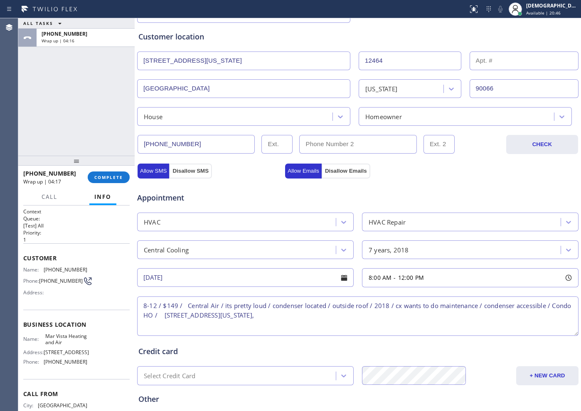
click at [346, 313] on textarea "8-12 / $149 / Central Air / its pretty loud / condenser located / outside roof …" at bounding box center [357, 316] width 441 height 39
click at [76, 329] on span "Mar Vista Heating and Air" at bounding box center [66, 339] width 42 height 13
drag, startPoint x: 83, startPoint y: 345, endPoint x: 42, endPoint y: 340, distance: 41.0
click at [42, 329] on div "Name: Mar Vista Heating and Air Address: [STREET_ADDRESS] Phone: [PHONE_NUMBER]" at bounding box center [76, 351] width 106 height 36
copy div "Mar Vista Heating and Air"
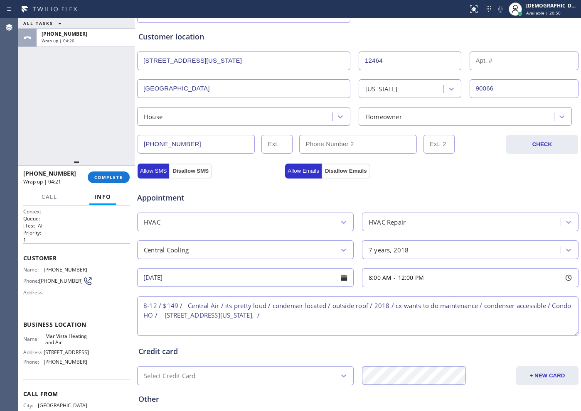
click at [368, 318] on textarea "8-12 / $149 / Central Air / its pretty loud / condenser located / outside roof …" at bounding box center [357, 316] width 441 height 39
paste textarea "Mar Vista Heating and Air"
click at [143, 322] on textarea "8-12 / $149 / Central Air / its pretty loud / condenser located / outside roof …" at bounding box center [357, 316] width 441 height 39
click at [437, 319] on textarea "8-12 / $149 / Central Air / its pretty loud / condenser located / outside roof …" at bounding box center [357, 316] width 441 height 39
click at [267, 314] on textarea "8-12 / $149 / Central Air / its pretty loud / condenser located / outside roof …" at bounding box center [357, 316] width 441 height 39
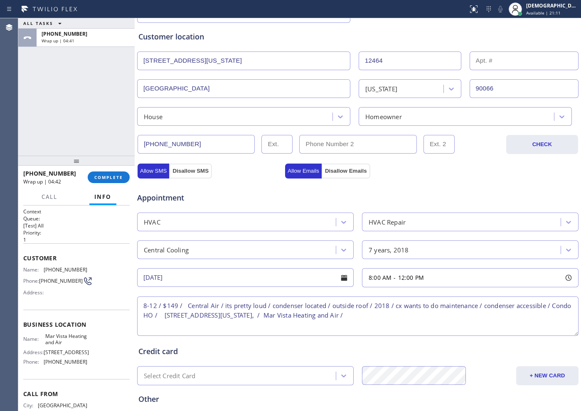
click at [455, 316] on textarea "8-12 / $149 / Central Air / its pretty loud / condenser located / outside roof …" at bounding box center [357, 316] width 441 height 39
paste textarea "Please call customer 30 minutes prior to arriva"
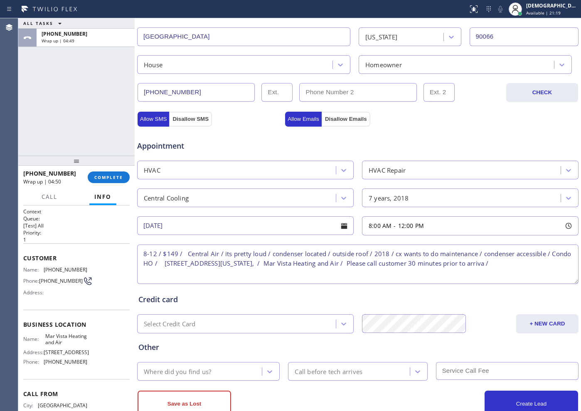
type textarea "8-12 / $149 / Central Air / its pretty loud / condenser located / outside roof …"
click at [248, 329] on div "Where did you find us?" at bounding box center [201, 371] width 122 height 15
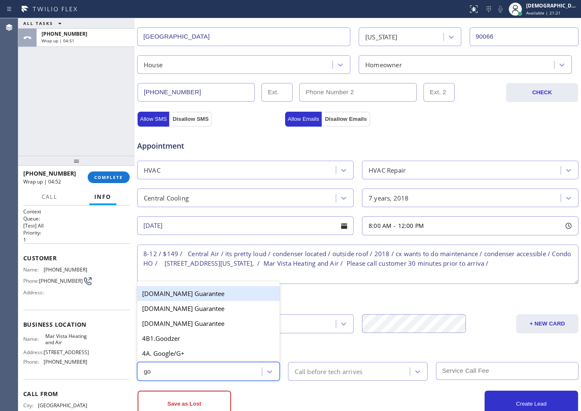
type input "goo"
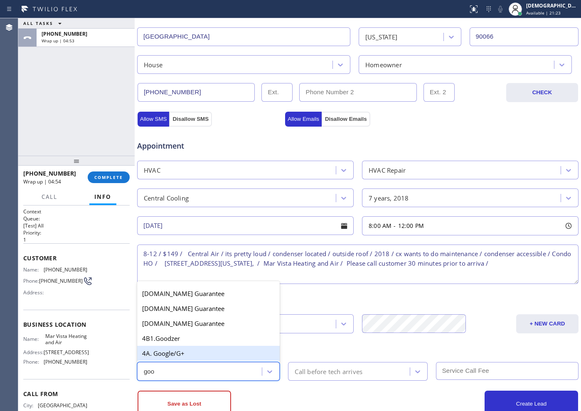
click at [235, 329] on div "4A. Google/G+" at bounding box center [208, 353] width 142 height 15
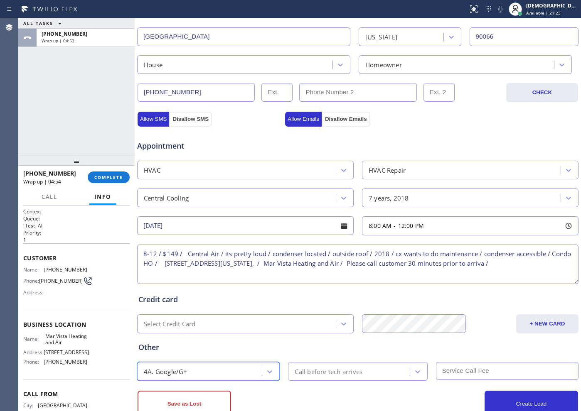
click at [334, 329] on div "Call before tech arrives" at bounding box center [329, 372] width 68 height 10
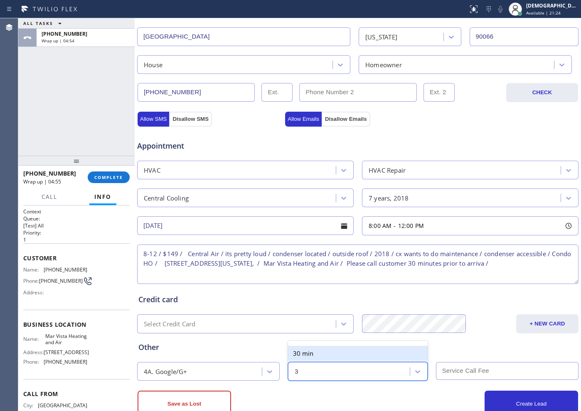
type input "30"
click at [332, 329] on div "30 min" at bounding box center [357, 353] width 139 height 15
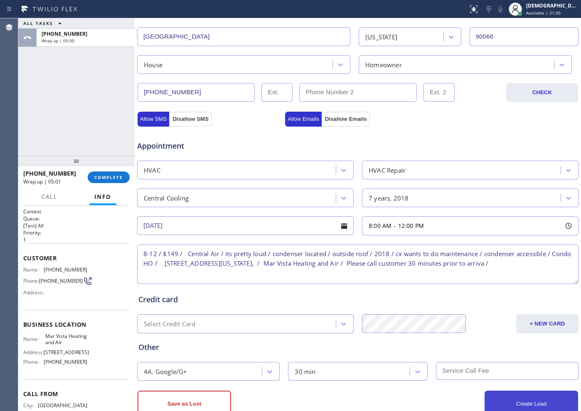
click at [464, 329] on button "Create Lead" at bounding box center [530, 404] width 93 height 27
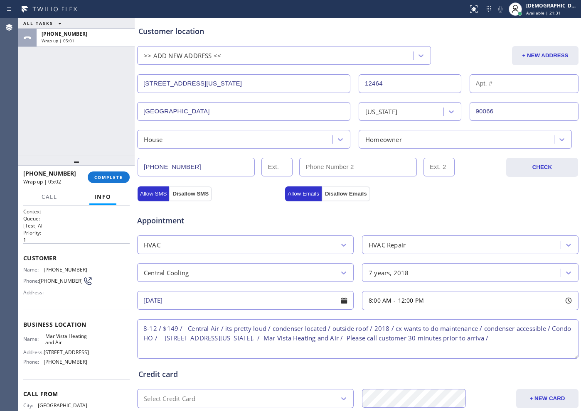
scroll to position [80, 0]
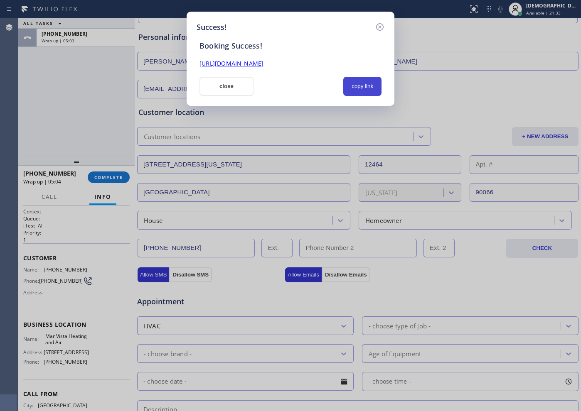
click at [368, 86] on button "copy link" at bounding box center [362, 86] width 38 height 19
click at [263, 66] on link "[URL][DOMAIN_NAME]" at bounding box center [231, 63] width 64 height 8
click at [221, 80] on button "close" at bounding box center [226, 86] width 54 height 19
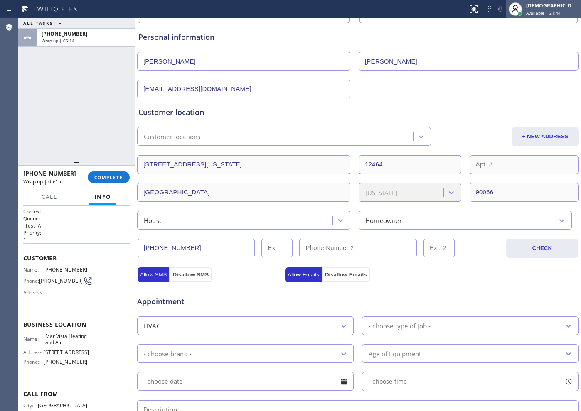
click at [464, 11] on div at bounding box center [520, 14] width 6 height 6
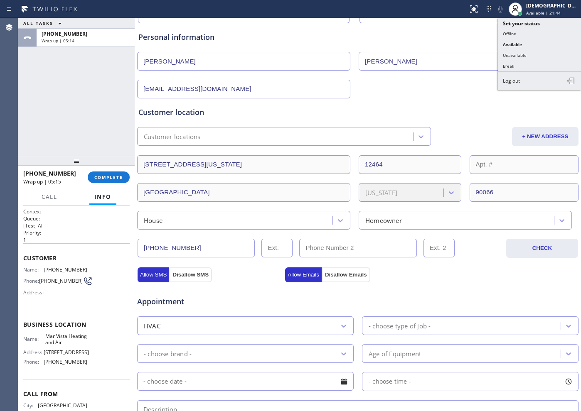
click at [464, 52] on button "Unavailable" at bounding box center [539, 55] width 83 height 11
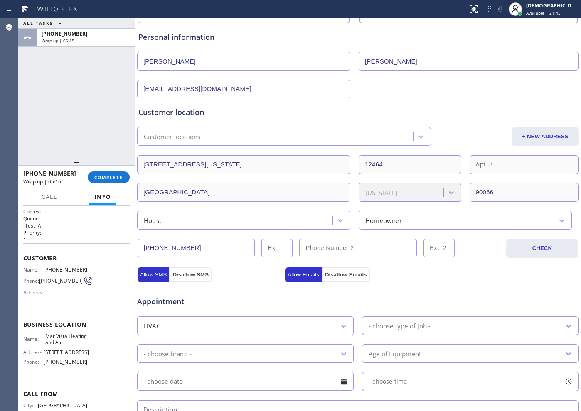
scroll to position [0, 0]
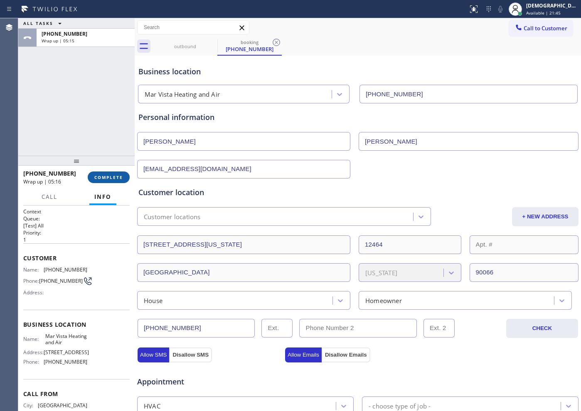
click at [116, 179] on span "COMPLETE" at bounding box center [108, 177] width 29 height 6
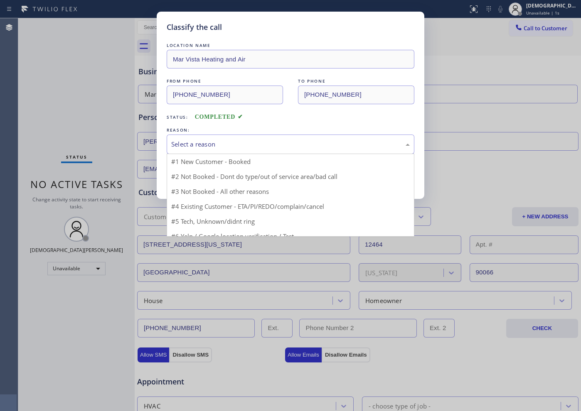
click at [237, 141] on div "Select a reason" at bounding box center [290, 145] width 238 height 10
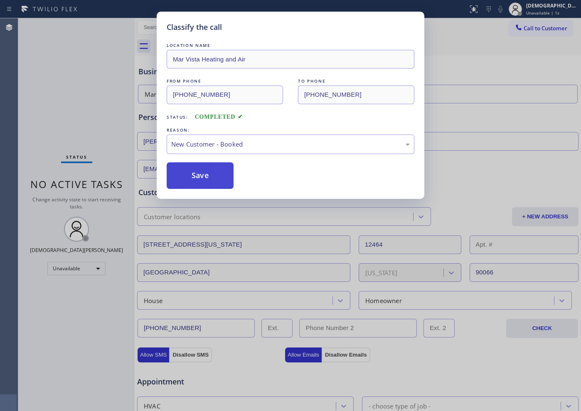
click at [194, 177] on button "Save" at bounding box center [200, 175] width 67 height 27
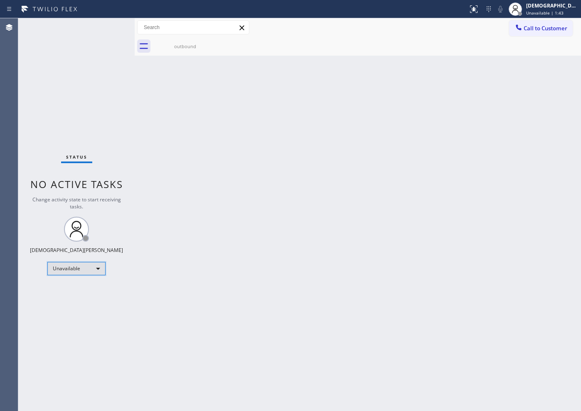
click at [92, 265] on div "Unavailable" at bounding box center [76, 268] width 58 height 13
click at [89, 291] on li "Available" at bounding box center [76, 291] width 56 height 10
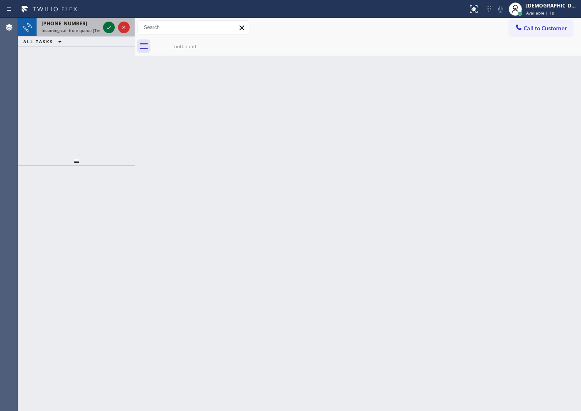
click at [111, 22] on icon at bounding box center [109, 27] width 10 height 10
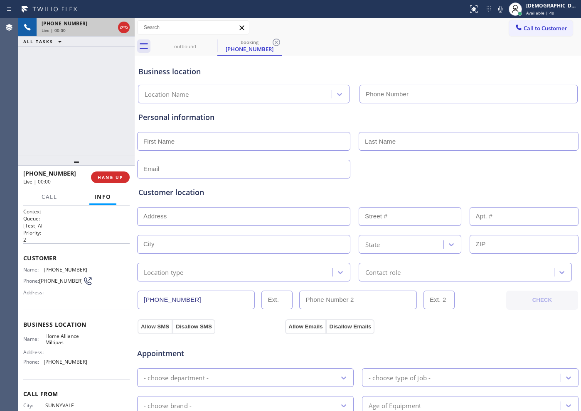
type input "[PHONE_NUMBER]"
click at [125, 25] on icon at bounding box center [124, 27] width 10 height 10
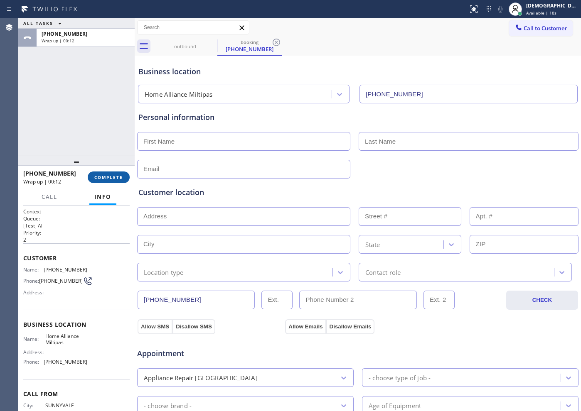
click at [122, 179] on span "COMPLETE" at bounding box center [108, 177] width 29 height 6
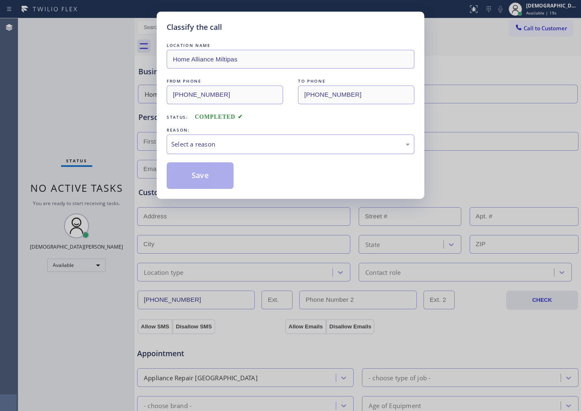
click at [217, 143] on div "Select a reason" at bounding box center [290, 145] width 238 height 10
click at [214, 145] on div "Not Booked - All other reasons" at bounding box center [290, 145] width 238 height 10
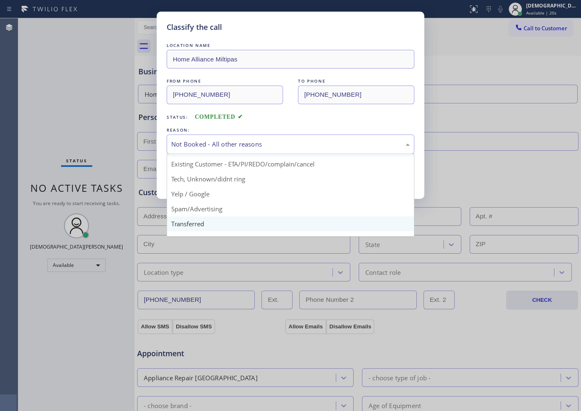
scroll to position [52, 0]
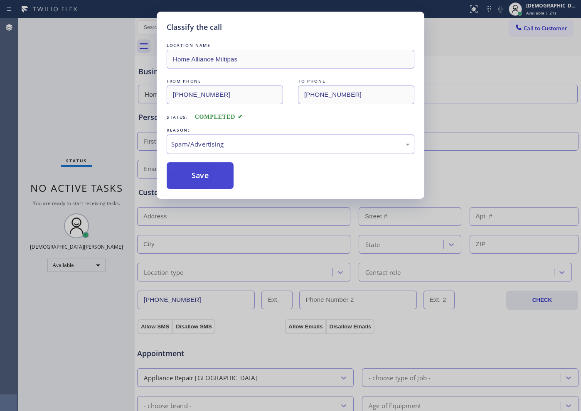
click at [196, 179] on button "Save" at bounding box center [200, 175] width 67 height 27
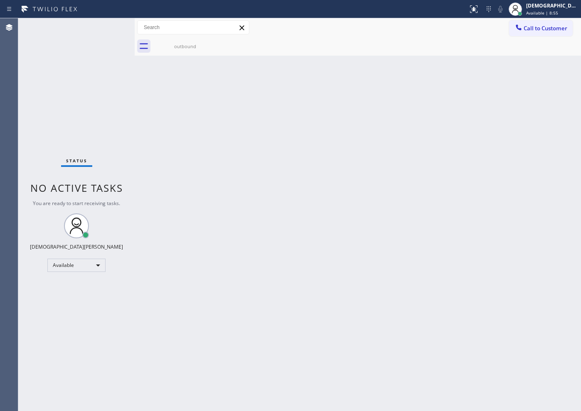
click at [76, 98] on div "Status No active tasks You are ready to start receiving tasks. Christian Cinco …" at bounding box center [76, 214] width 116 height 393
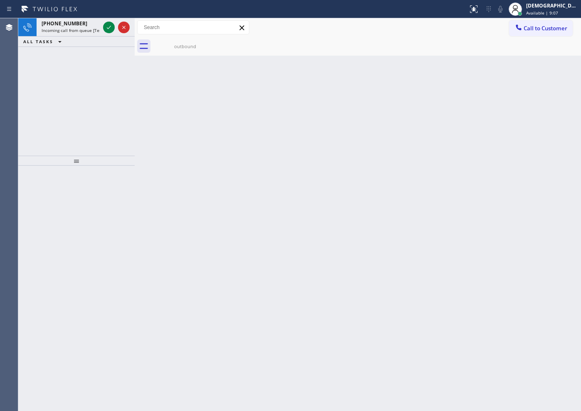
drag, startPoint x: 73, startPoint y: 88, endPoint x: 78, endPoint y: 76, distance: 13.6
click at [73, 88] on div "[PHONE_NUMBER] Incoming call from queue [Test] All ALL TASKS ALL TASKS ACTIVE T…" at bounding box center [76, 86] width 116 height 137
click at [110, 27] on icon at bounding box center [109, 27] width 4 height 3
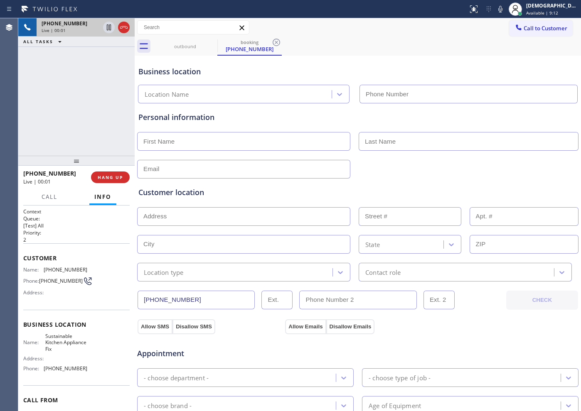
type input "[PHONE_NUMBER]"
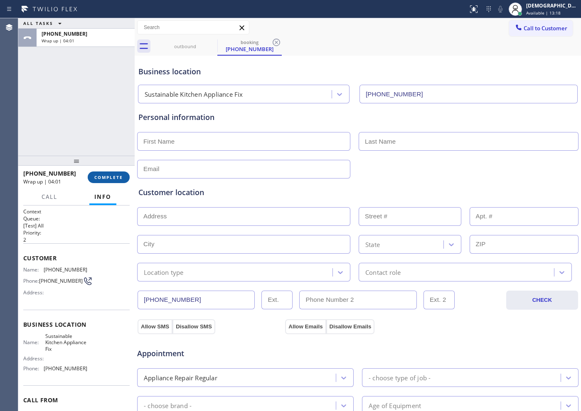
click at [94, 179] on button "COMPLETE" at bounding box center [109, 178] width 42 height 12
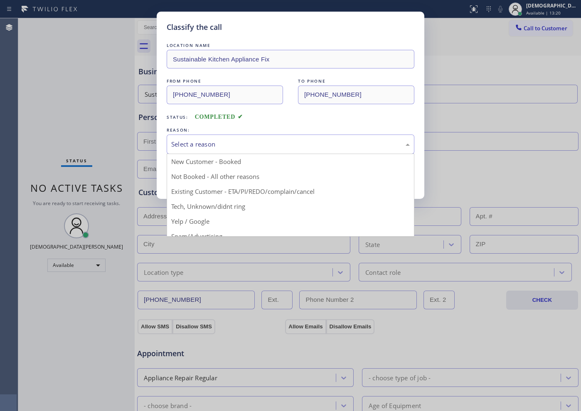
click at [200, 146] on div "Select a reason" at bounding box center [290, 145] width 238 height 10
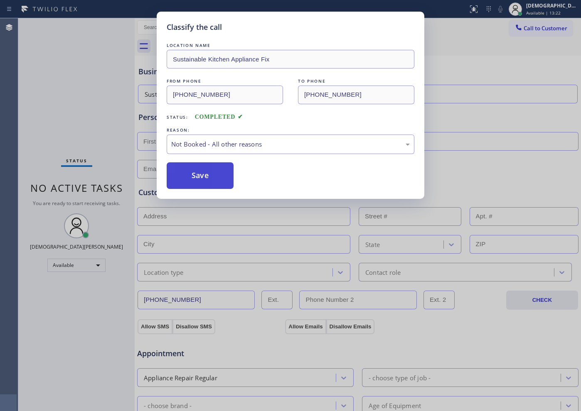
click at [201, 177] on button "Save" at bounding box center [200, 175] width 67 height 27
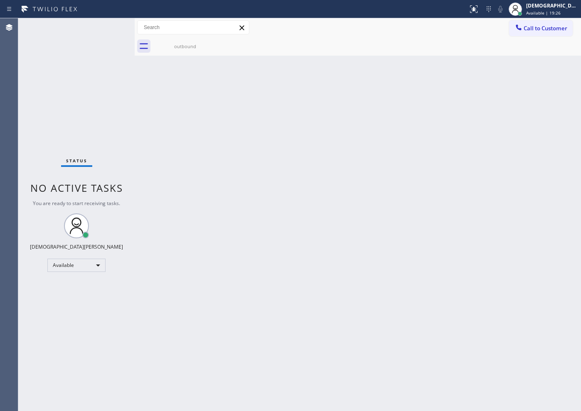
click at [110, 27] on div "Status No active tasks You are ready to start receiving tasks. Christian Cinco …" at bounding box center [76, 214] width 116 height 393
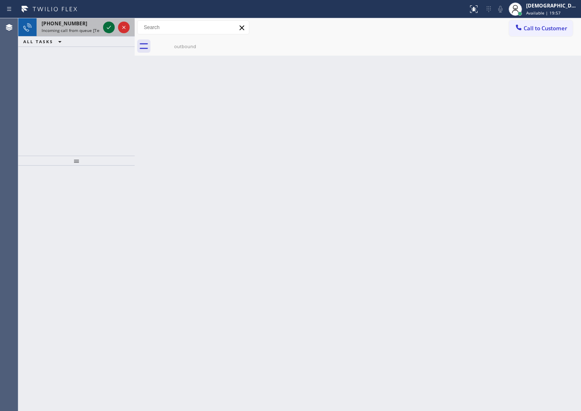
click at [110, 27] on icon at bounding box center [109, 27] width 10 height 10
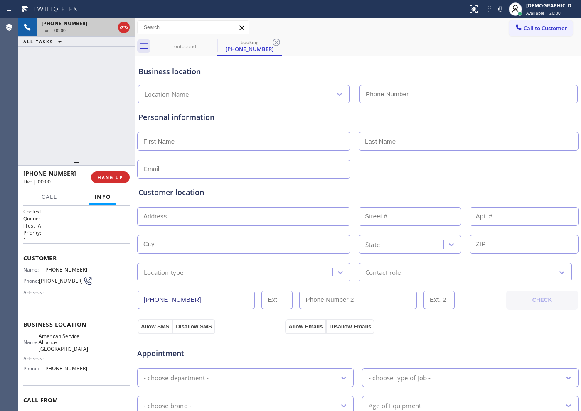
type input "[PHONE_NUMBER]"
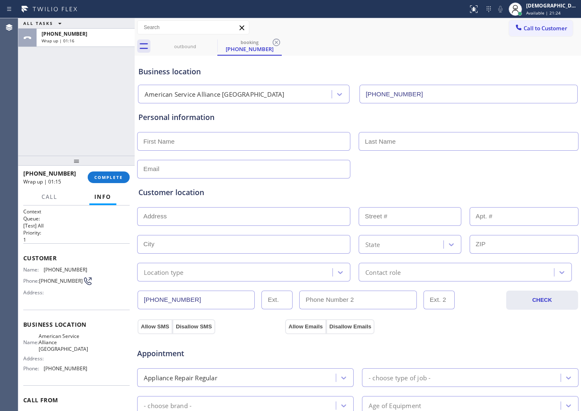
click at [59, 115] on div "ALL TASKS ALL TASKS ACTIVE TASKS TASKS IN WRAP UP [PHONE_NUMBER] Wrap up | 01:16" at bounding box center [76, 86] width 116 height 137
drag, startPoint x: 106, startPoint y: 187, endPoint x: 103, endPoint y: 178, distance: 9.5
click at [106, 187] on div "[PHONE_NUMBER] Wrap up | 01:16 COMPLETE" at bounding box center [76, 178] width 106 height 22
click at [103, 178] on span "COMPLETE" at bounding box center [108, 177] width 29 height 6
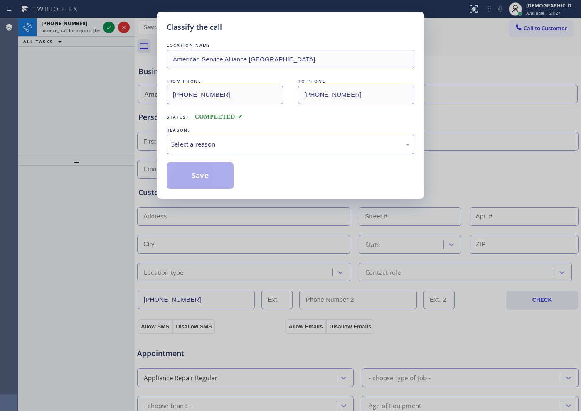
click at [258, 145] on div "Select a reason" at bounding box center [290, 145] width 238 height 10
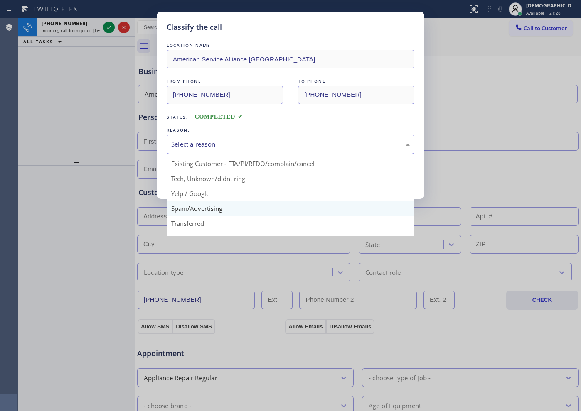
scroll to position [52, 0]
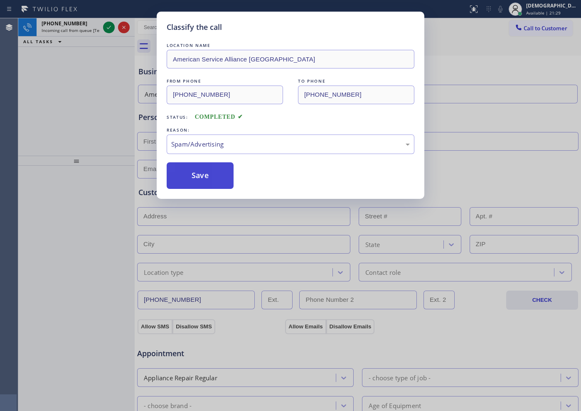
click at [207, 172] on button "Save" at bounding box center [200, 175] width 67 height 27
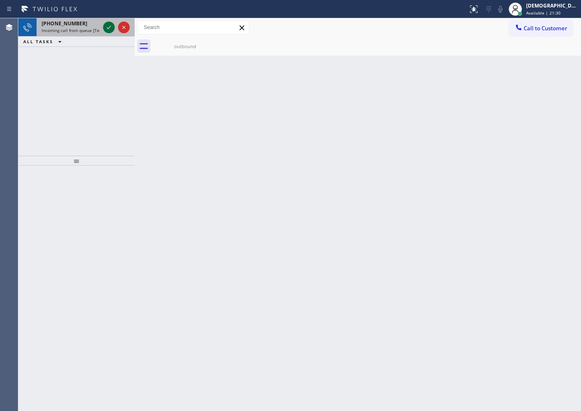
click at [110, 25] on icon at bounding box center [109, 27] width 10 height 10
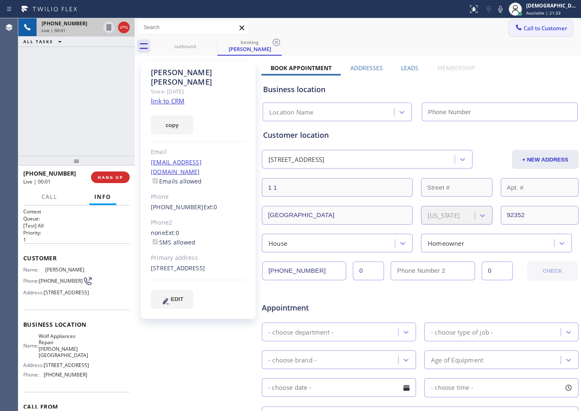
type input "[PHONE_NUMBER]"
click at [157, 97] on link "link to CRM" at bounding box center [168, 101] width 34 height 8
click at [106, 25] on icon at bounding box center [109, 27] width 10 height 10
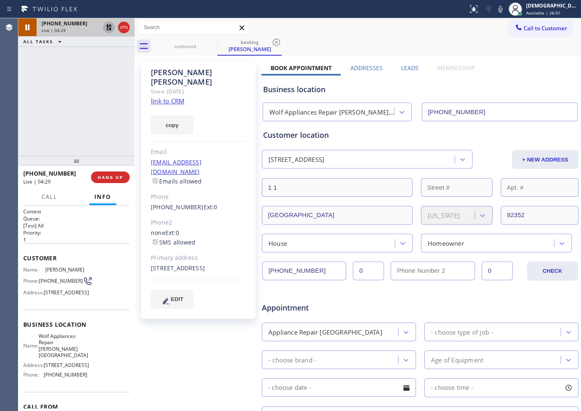
click at [86, 107] on div "[PHONE_NUMBER] Live | 04:29 ALL TASKS ALL TASKS ACTIVE TASKS TASKS IN WRAP UP" at bounding box center [76, 86] width 116 height 137
click at [110, 27] on icon at bounding box center [109, 27] width 10 height 10
click at [177, 97] on link "link to CRM" at bounding box center [168, 101] width 34 height 8
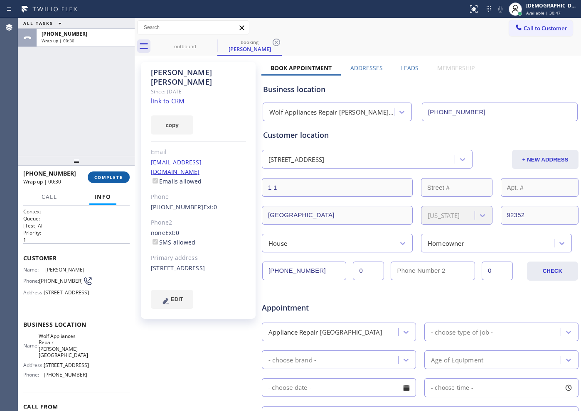
click at [108, 179] on span "COMPLETE" at bounding box center [108, 177] width 29 height 6
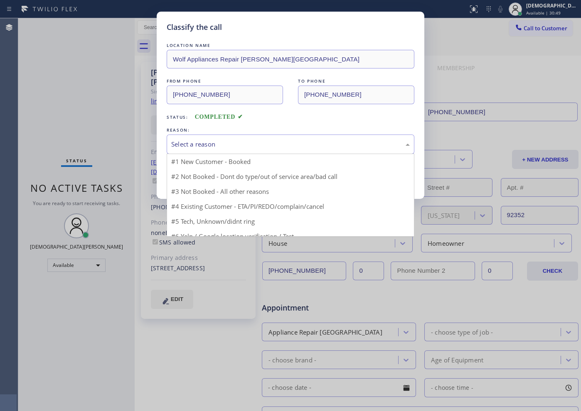
click at [268, 147] on div "Select a reason" at bounding box center [290, 145] width 238 height 10
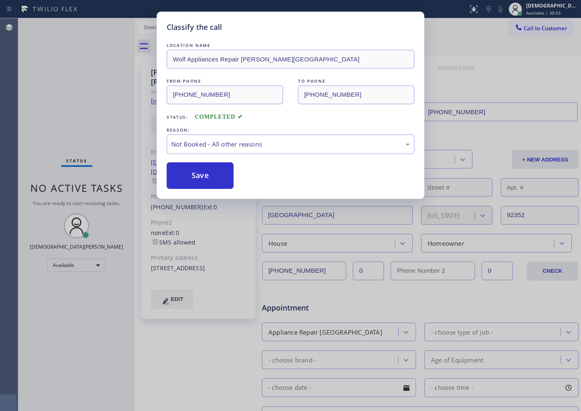
drag, startPoint x: 230, startPoint y: 179, endPoint x: 253, endPoint y: 180, distance: 23.7
click at [253, 180] on div "Save" at bounding box center [291, 175] width 248 height 27
click at [221, 181] on button "Save" at bounding box center [200, 175] width 67 height 27
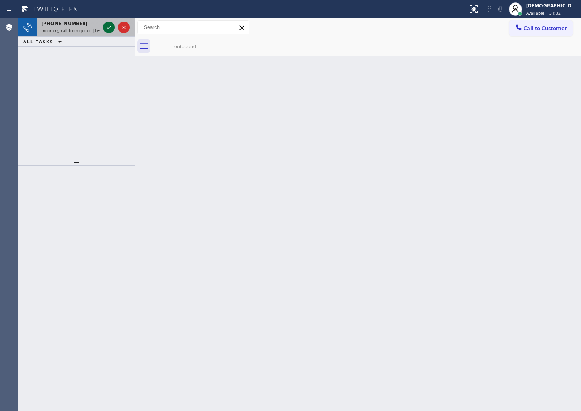
click at [105, 26] on icon at bounding box center [109, 27] width 10 height 10
click at [104, 30] on icon at bounding box center [109, 27] width 10 height 10
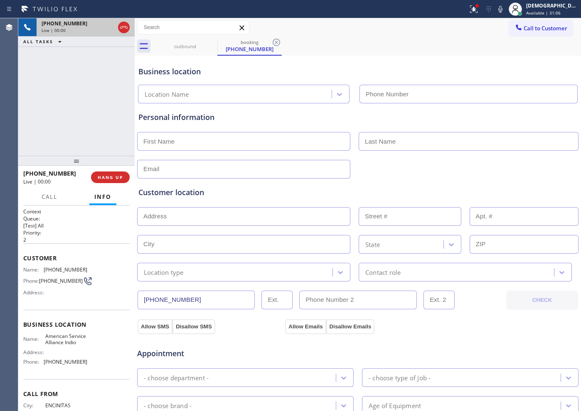
type input "[PHONE_NUMBER]"
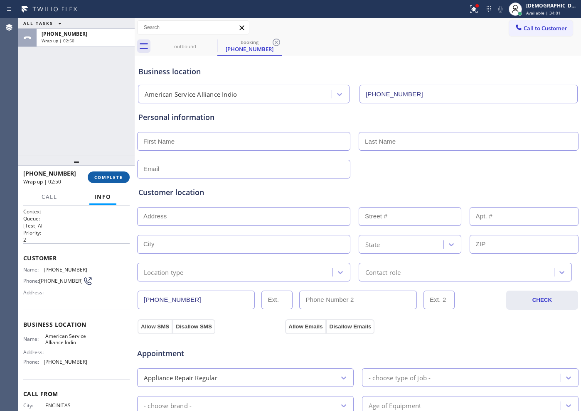
click at [106, 179] on span "COMPLETE" at bounding box center [108, 177] width 29 height 6
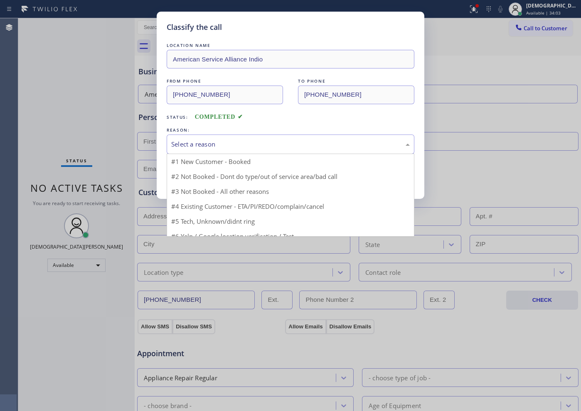
drag, startPoint x: 260, startPoint y: 138, endPoint x: 231, endPoint y: 175, distance: 47.6
click at [260, 139] on div "Select a reason" at bounding box center [291, 145] width 248 height 20
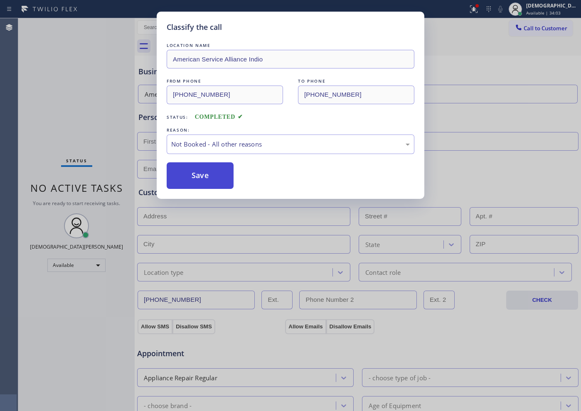
click at [223, 177] on button "Save" at bounding box center [200, 175] width 67 height 27
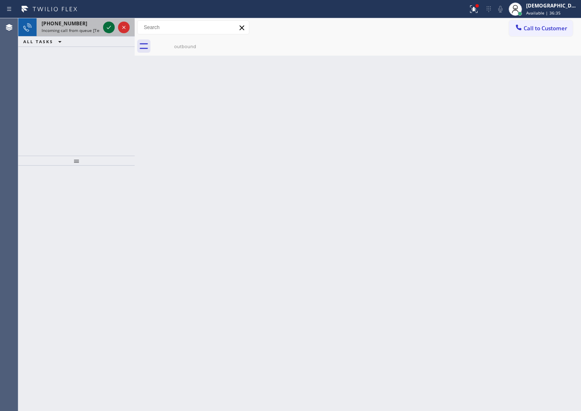
click at [107, 26] on icon at bounding box center [109, 27] width 10 height 10
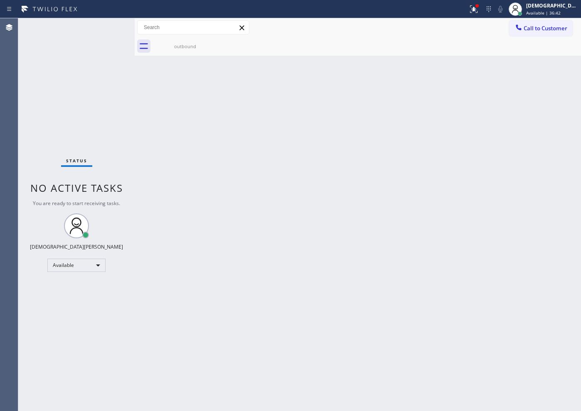
click at [109, 28] on div "Status No active tasks You are ready to start receiving tasks. Christian Cinco …" at bounding box center [76, 214] width 116 height 393
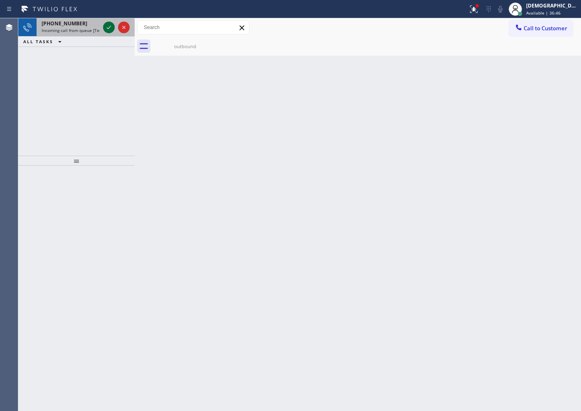
click at [109, 28] on icon at bounding box center [109, 27] width 10 height 10
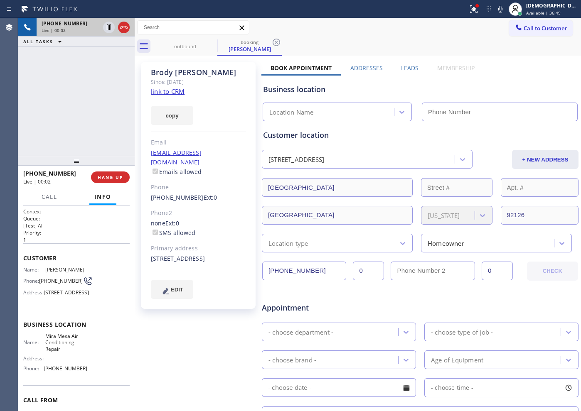
type input "[PHONE_NUMBER]"
click at [176, 92] on link "link to CRM" at bounding box center [168, 91] width 34 height 8
click at [107, 26] on icon at bounding box center [109, 28] width 4 height 6
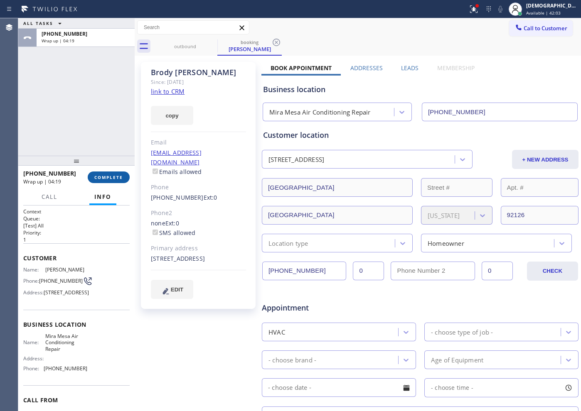
click at [118, 177] on span "COMPLETE" at bounding box center [108, 177] width 29 height 6
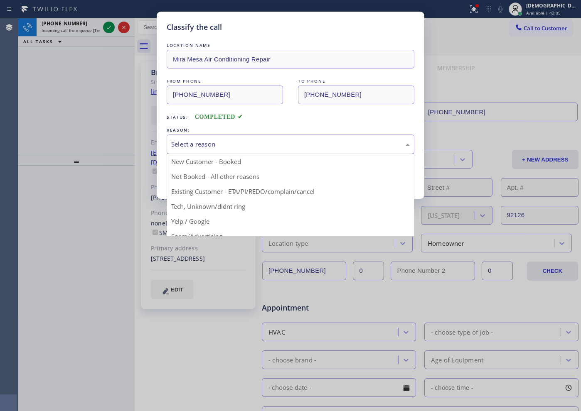
click at [228, 145] on div "Select a reason" at bounding box center [290, 145] width 238 height 10
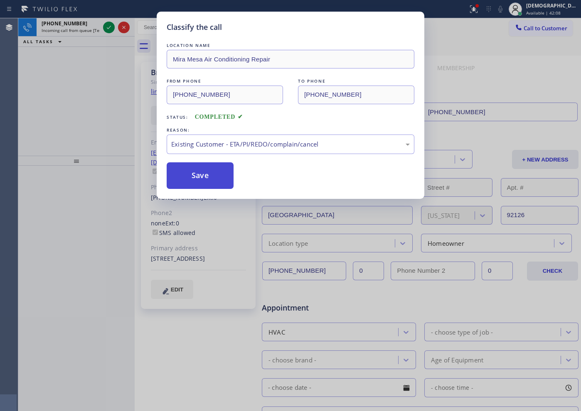
click at [189, 169] on button "Save" at bounding box center [200, 175] width 67 height 27
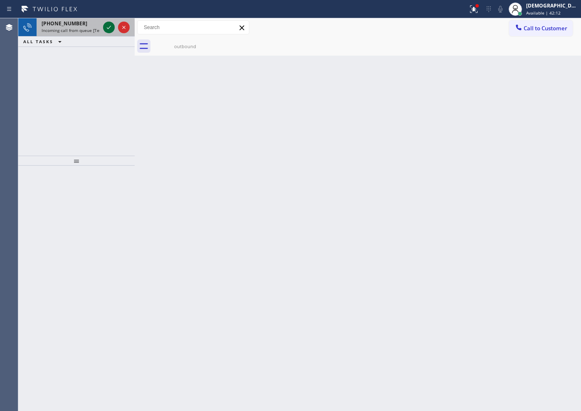
click at [107, 30] on icon at bounding box center [109, 27] width 10 height 10
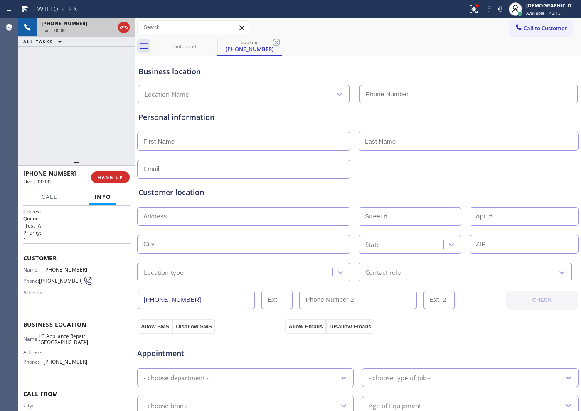
type input "[PHONE_NUMBER]"
click at [122, 28] on icon at bounding box center [124, 27] width 10 height 10
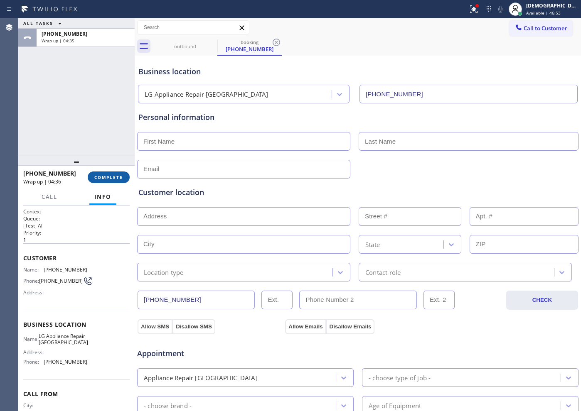
click at [101, 174] on span "COMPLETE" at bounding box center [108, 177] width 29 height 6
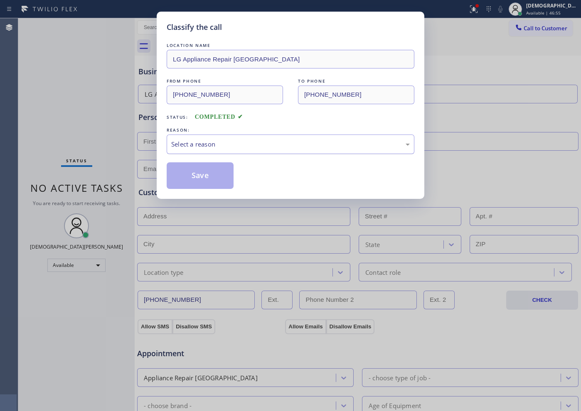
click at [180, 147] on div "Select a reason" at bounding box center [290, 145] width 238 height 10
click at [204, 170] on button "Save" at bounding box center [200, 175] width 67 height 27
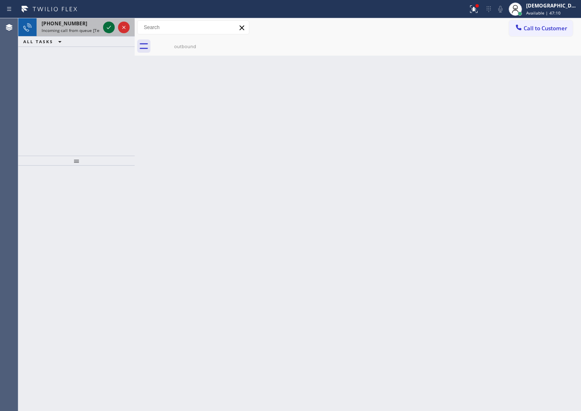
click at [112, 27] on icon at bounding box center [109, 27] width 10 height 10
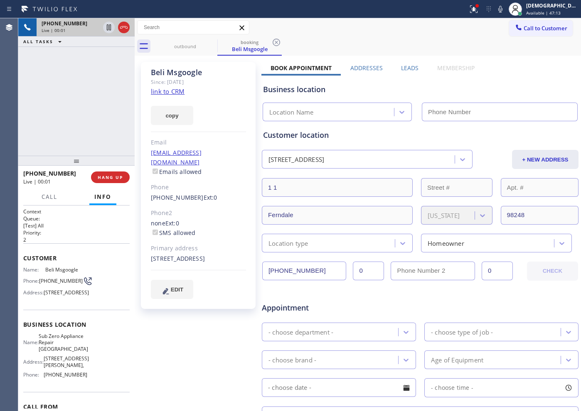
type input "[PHONE_NUMBER]"
click at [172, 92] on link "link to CRM" at bounding box center [168, 91] width 34 height 8
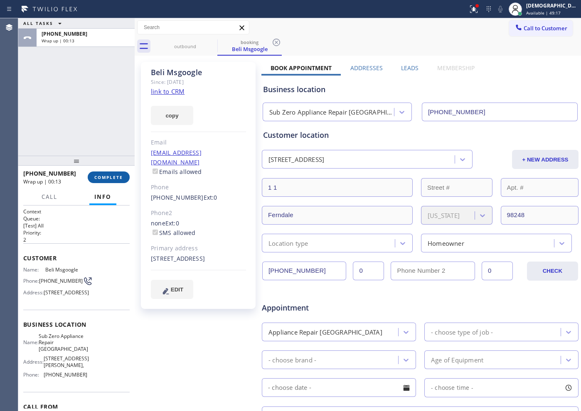
click at [107, 174] on span "COMPLETE" at bounding box center [108, 177] width 29 height 6
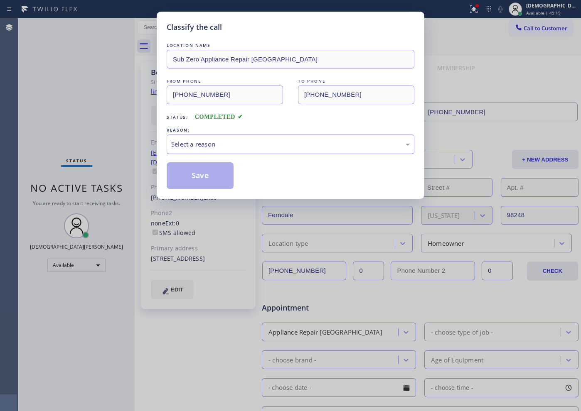
click at [230, 140] on div "Select a reason" at bounding box center [290, 145] width 238 height 10
click at [209, 178] on button "Save" at bounding box center [200, 175] width 67 height 27
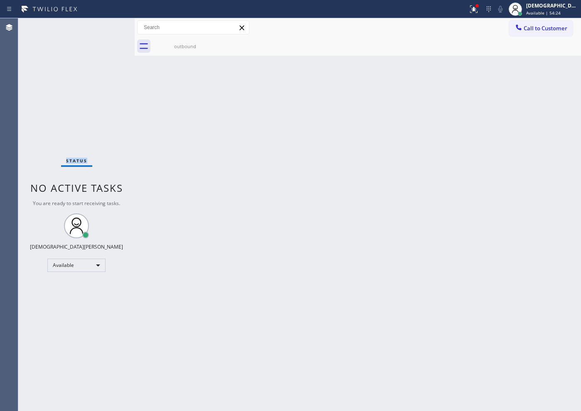
click at [61, 121] on div "Status No active tasks You are ready to start receiving tasks. Christian Cinco …" at bounding box center [76, 214] width 116 height 393
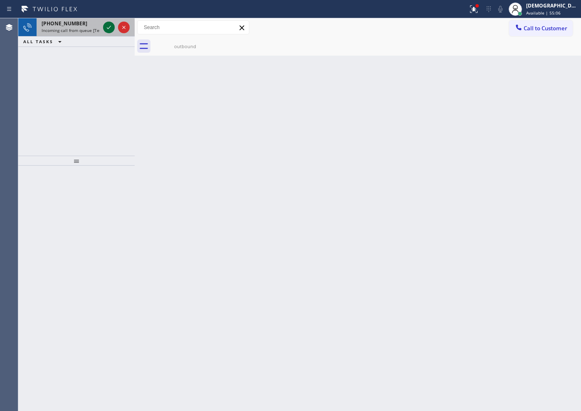
click at [108, 28] on icon at bounding box center [109, 27] width 4 height 3
click at [108, 27] on icon at bounding box center [109, 27] width 10 height 10
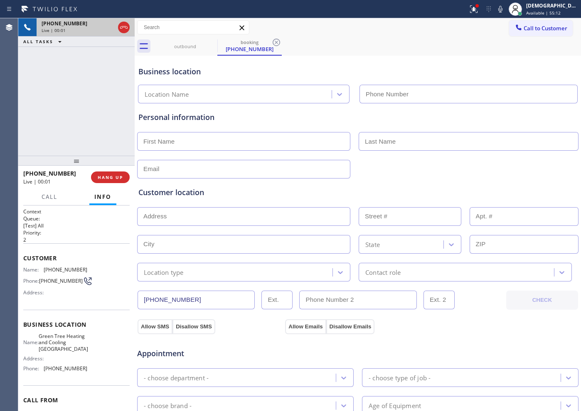
type input "[PHONE_NUMBER]"
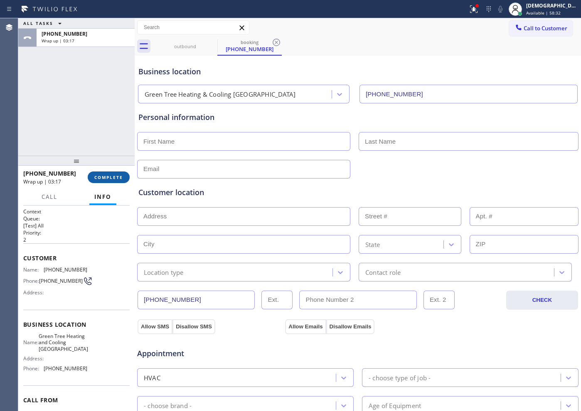
click at [110, 181] on button "COMPLETE" at bounding box center [109, 178] width 42 height 12
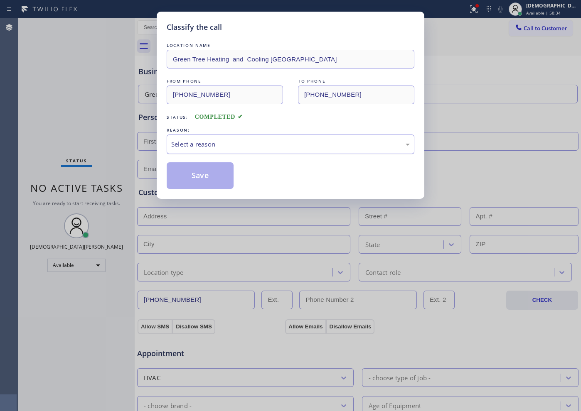
click at [205, 142] on div "Select a reason" at bounding box center [290, 145] width 238 height 10
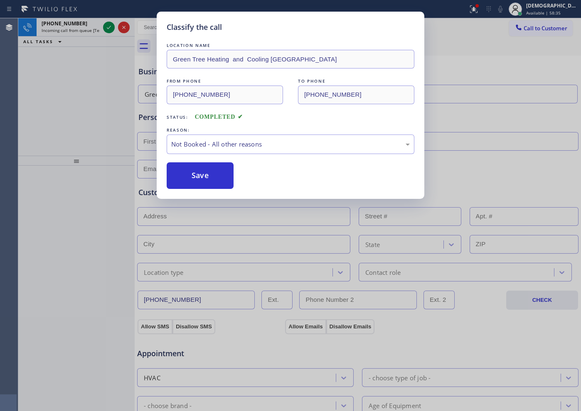
click at [189, 170] on button "Save" at bounding box center [200, 175] width 67 height 27
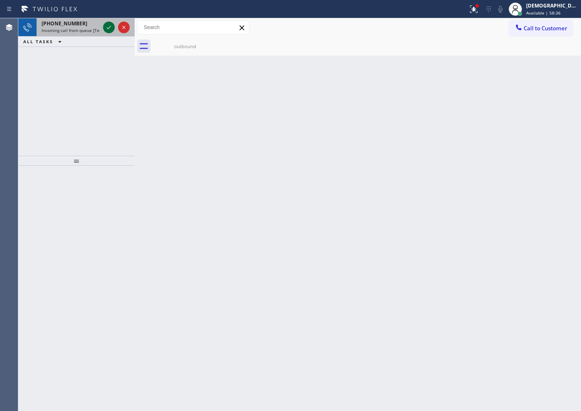
click at [109, 24] on button at bounding box center [109, 28] width 12 height 12
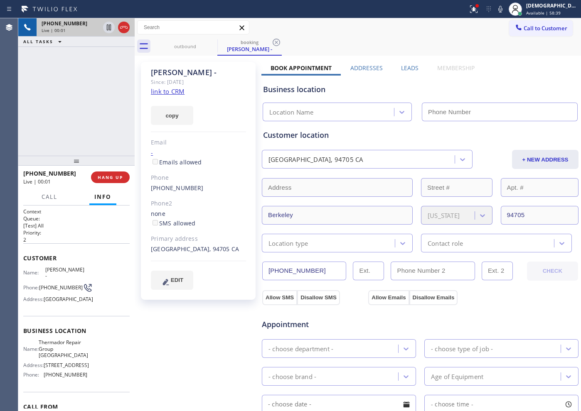
type input "[PHONE_NUMBER]"
click at [175, 91] on link "link to CRM" at bounding box center [168, 91] width 34 height 8
click at [108, 27] on icon at bounding box center [109, 28] width 4 height 6
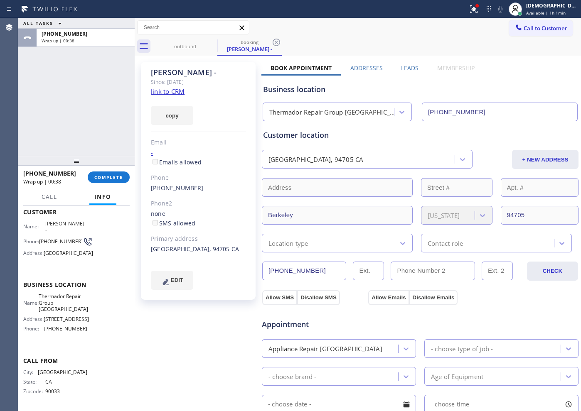
scroll to position [49, 0]
drag, startPoint x: 84, startPoint y: 328, endPoint x: 82, endPoint y: 322, distance: 7.0
click at [82, 322] on div "Name: Thermador Repair Group [GEOGRAPHIC_DATA] Address: [STREET_ADDRESS] Phone:…" at bounding box center [76, 314] width 106 height 42
click at [84, 312] on div "Name: Thermador Repair Group [GEOGRAPHIC_DATA] Address: [STREET_ADDRESS] Phone:…" at bounding box center [76, 314] width 106 height 42
drag, startPoint x: 85, startPoint y: 320, endPoint x: 43, endPoint y: 322, distance: 42.0
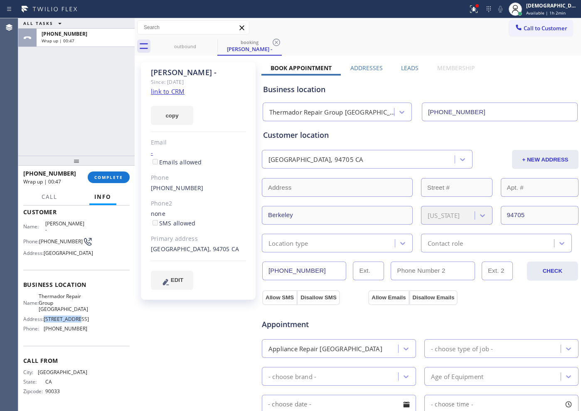
click at [43, 322] on div "Name: Thermador Repair Group [GEOGRAPHIC_DATA] Address: [STREET_ADDRESS] Phone:…" at bounding box center [76, 314] width 106 height 42
copy div "[STREET_ADDRESS]"
click at [93, 329] on div "Business location Name: Thermador Repair Group [GEOGRAPHIC_DATA] Address: [STRE…" at bounding box center [76, 308] width 106 height 76
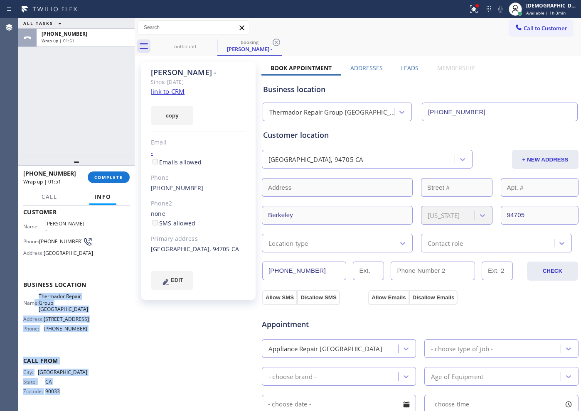
drag, startPoint x: 63, startPoint y: 346, endPoint x: 36, endPoint y: 301, distance: 52.4
click at [36, 301] on div "Context Queue: [Test] All Priority: 2 Customer Name: [PERSON_NAME] - Phone: [PH…" at bounding box center [76, 285] width 106 height 247
copy div "e: Thermador Repair Group [GEOGRAPHIC_DATA] Address: [STREET_ADDRESS] Phone: [P…"
click at [464, 32] on span "Call to Customer" at bounding box center [545, 28] width 44 height 7
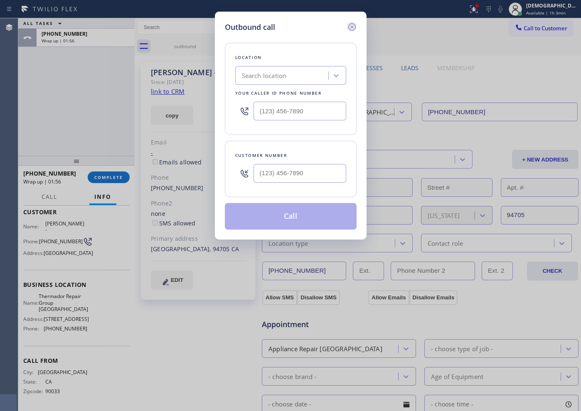
click at [350, 27] on icon at bounding box center [352, 27] width 10 height 10
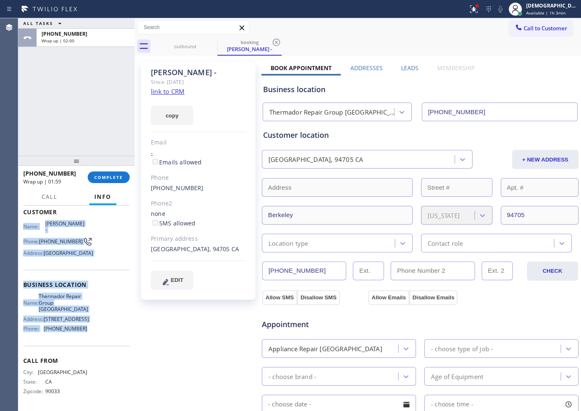
drag, startPoint x: 90, startPoint y: 330, endPoint x: 20, endPoint y: 218, distance: 132.0
click at [20, 218] on div "Context Queue: [Test] All Priority: 2 Customer Name: [PERSON_NAME] - Phone: [PH…" at bounding box center [76, 309] width 116 height 206
copy div "Name: [PERSON_NAME] - Phone: [PHONE_NUMBER] Address: [GEOGRAPHIC_DATA] Business…"
click at [464, 29] on span "Call to Customer" at bounding box center [545, 28] width 44 height 7
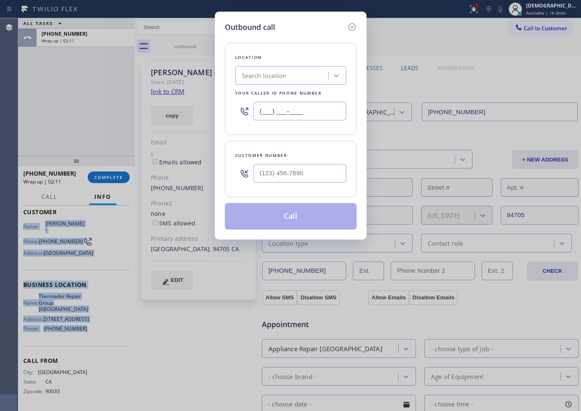
click at [326, 114] on input "(___) ___-____" at bounding box center [299, 111] width 93 height 19
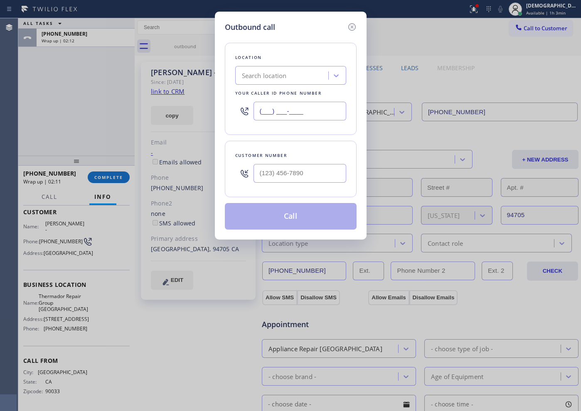
click at [326, 114] on input "(___) ___-____" at bounding box center [299, 111] width 93 height 19
click at [326, 113] on input "(___) ___-____" at bounding box center [299, 111] width 93 height 19
paste input "415) 319-9486"
type input "[PHONE_NUMBER]"
click at [282, 175] on input "(___) ___-____" at bounding box center [299, 173] width 93 height 19
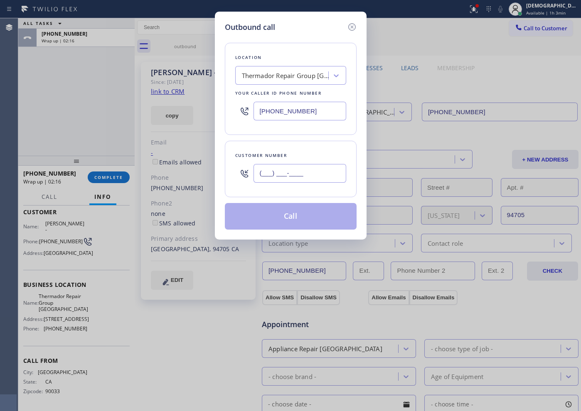
paste input "510) 390-1414"
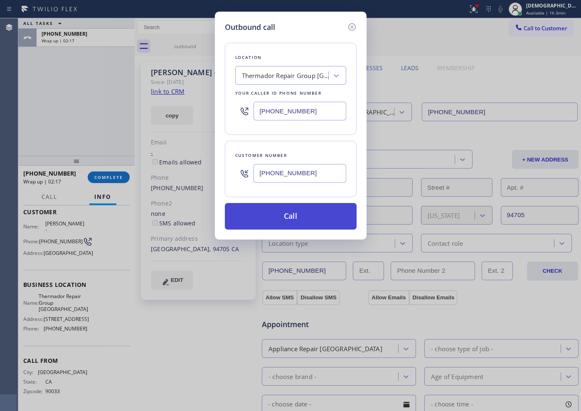
type input "[PHONE_NUMBER]"
click at [308, 209] on button "Call" at bounding box center [291, 216] width 132 height 27
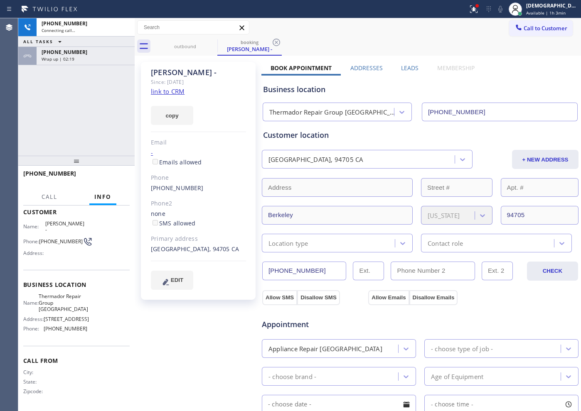
scroll to position [43, 0]
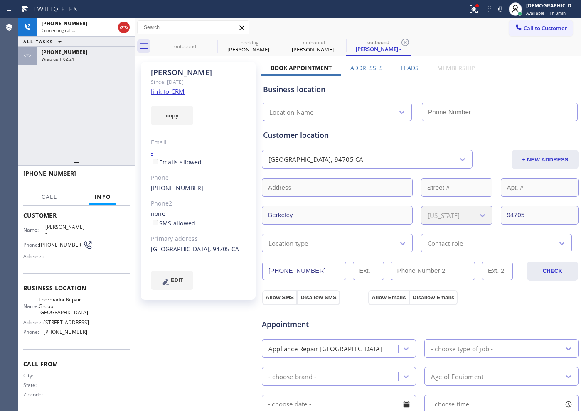
type input "[PHONE_NUMBER]"
drag, startPoint x: 316, startPoint y: 269, endPoint x: 263, endPoint y: 270, distance: 53.2
click at [263, 270] on input "[PHONE_NUMBER]" at bounding box center [304, 271] width 84 height 19
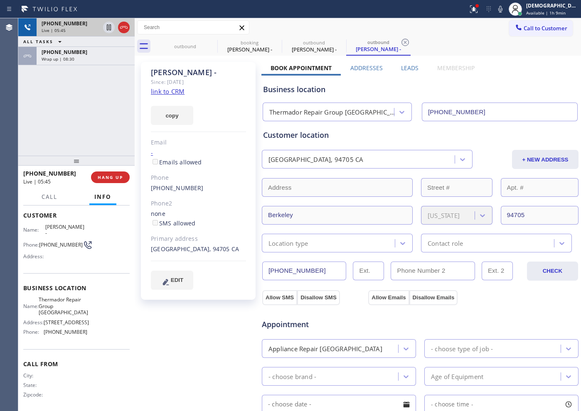
click at [124, 27] on icon at bounding box center [123, 27] width 7 height 2
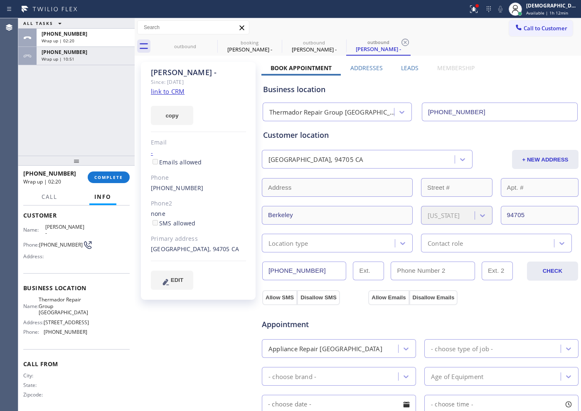
click at [45, 114] on div "ALL TASKS ALL TASKS ACTIVE TASKS TASKS IN WRAP UP [PHONE_NUMBER] Wrap up | 02:2…" at bounding box center [76, 86] width 116 height 137
click at [90, 59] on div "Wrap up | 10:54" at bounding box center [86, 59] width 88 height 6
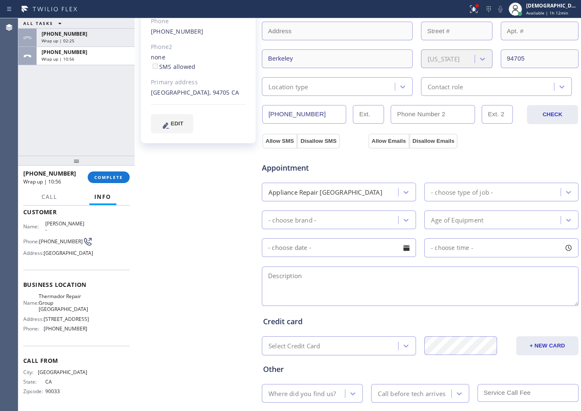
scroll to position [204, 0]
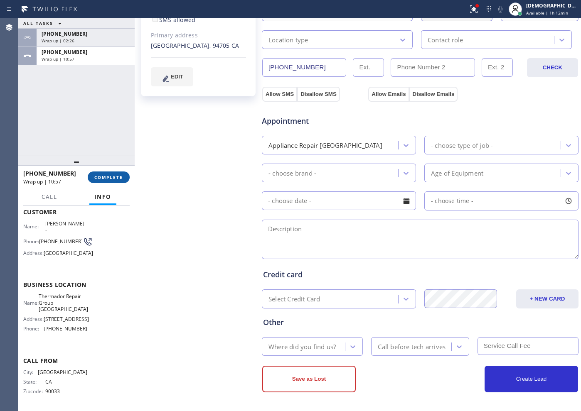
click at [115, 180] on button "COMPLETE" at bounding box center [109, 178] width 42 height 12
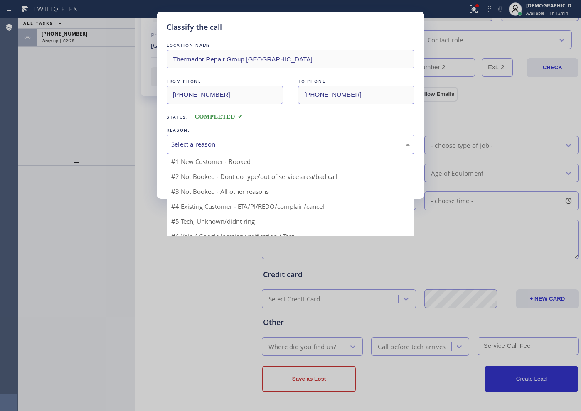
click at [235, 139] on div "Select a reason" at bounding box center [291, 145] width 248 height 20
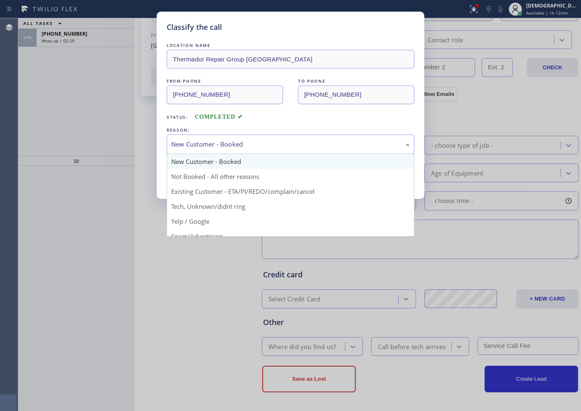
click at [230, 146] on div "New Customer - Booked" at bounding box center [290, 145] width 238 height 10
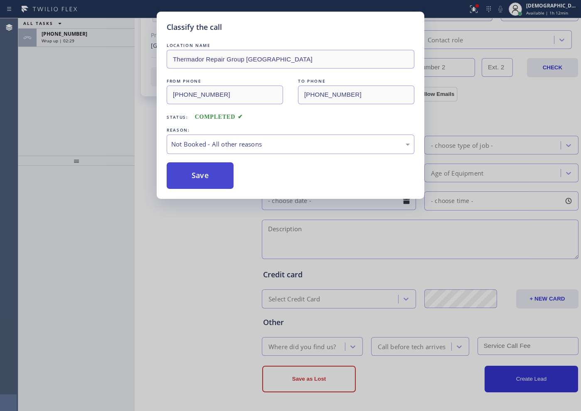
click at [215, 172] on button "Save" at bounding box center [200, 175] width 67 height 27
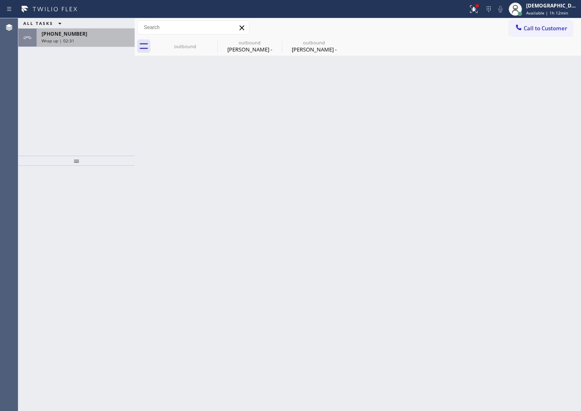
click at [93, 42] on div "[PHONE_NUMBER] Wrap up | 02:31" at bounding box center [84, 38] width 95 height 18
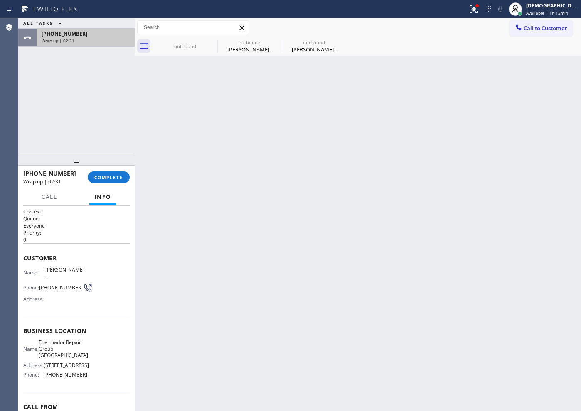
click at [103, 35] on div "[PHONE_NUMBER]" at bounding box center [86, 33] width 88 height 7
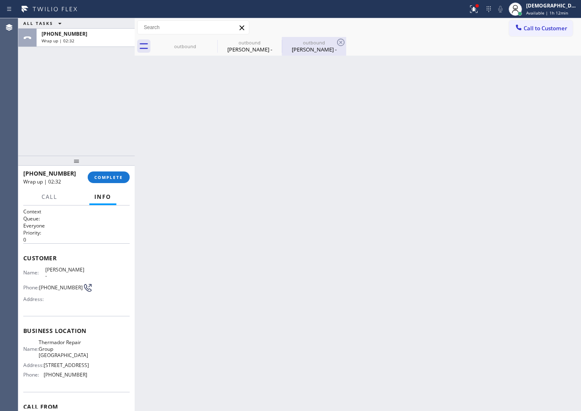
click at [320, 46] on div "[PERSON_NAME] -" at bounding box center [313, 49] width 63 height 7
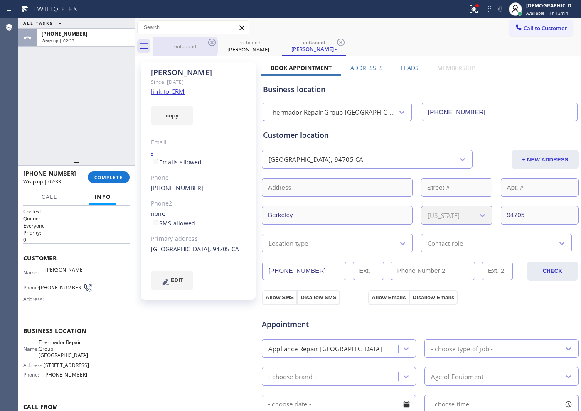
click at [198, 49] on div "outbound" at bounding box center [185, 46] width 63 height 6
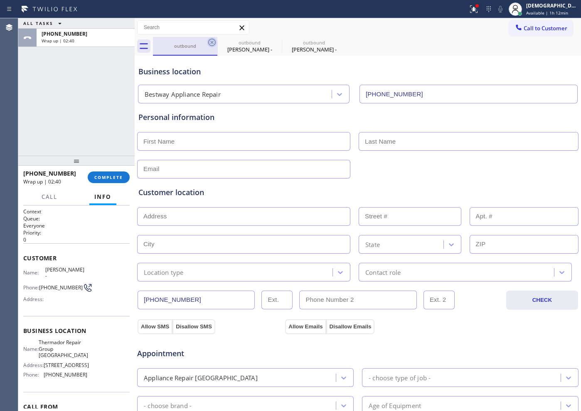
click at [211, 41] on icon at bounding box center [212, 42] width 10 height 10
type input "[PHONE_NUMBER]"
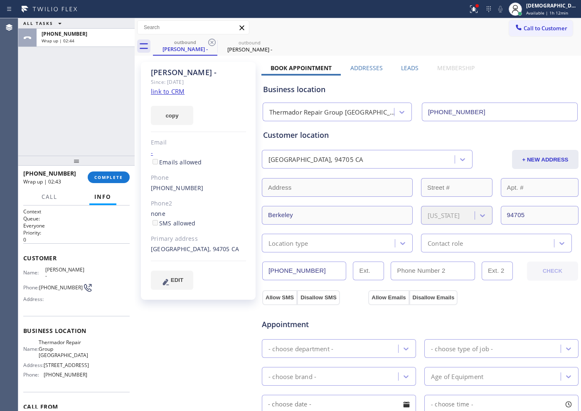
click at [211, 41] on icon at bounding box center [212, 42] width 10 height 10
click at [464, 157] on button "+ NEW ADDRESS" at bounding box center [545, 159] width 66 height 19
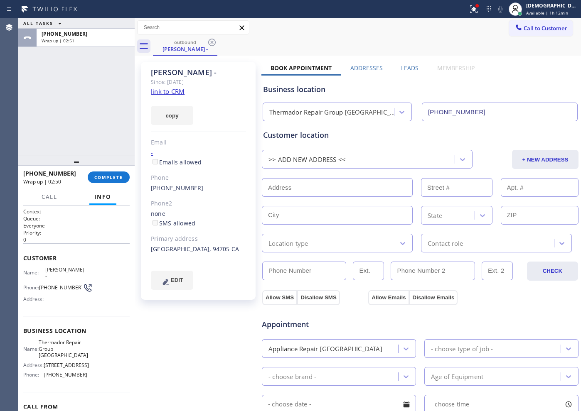
click at [311, 188] on input "text" at bounding box center [337, 187] width 151 height 19
paste input "[STREET_ADDRESS] house"
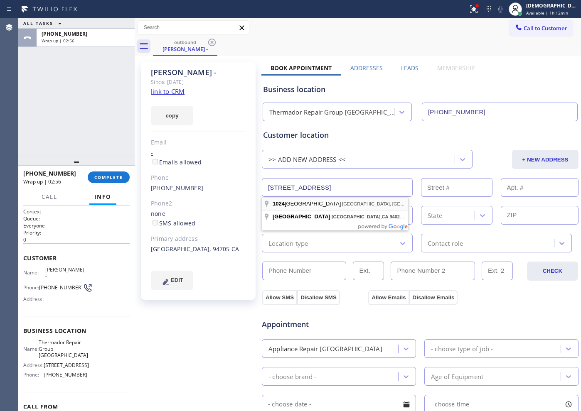
type input "[STREET_ADDRESS]"
type input "1024"
type input "[GEOGRAPHIC_DATA]"
type input "94025"
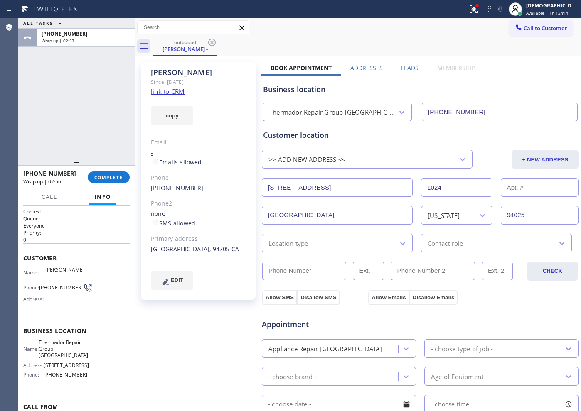
click at [292, 247] on div "Location type" at bounding box center [288, 243] width 40 height 10
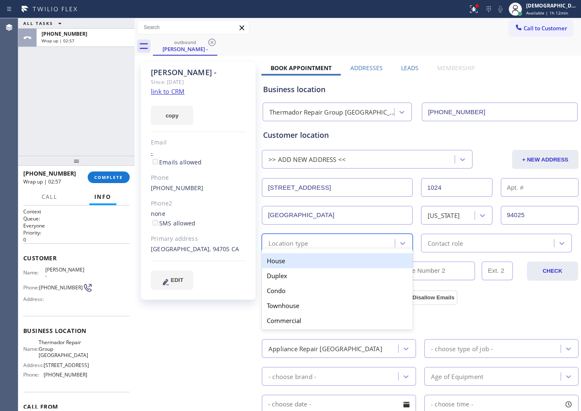
click at [288, 260] on div "House" at bounding box center [337, 260] width 151 height 15
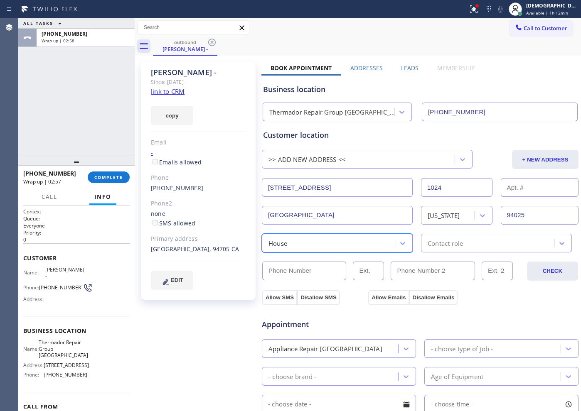
click at [423, 241] on div "Contact role" at bounding box center [488, 243] width 130 height 15
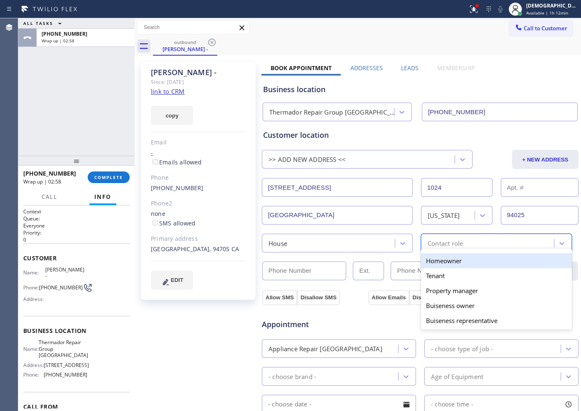
click at [430, 263] on div "Homeowner" at bounding box center [496, 260] width 151 height 15
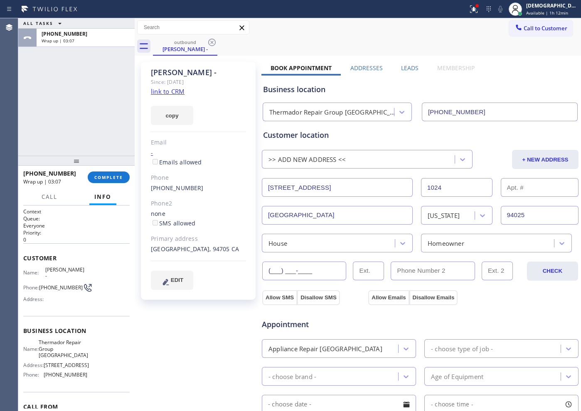
click at [293, 274] on input "(___) ___-____" at bounding box center [304, 271] width 84 height 19
paste input "510) 390-1414"
type input "[PHONE_NUMBER]"
click at [450, 265] on input "(___) ___-____" at bounding box center [432, 271] width 84 height 19
paste input "510) 390-0111"
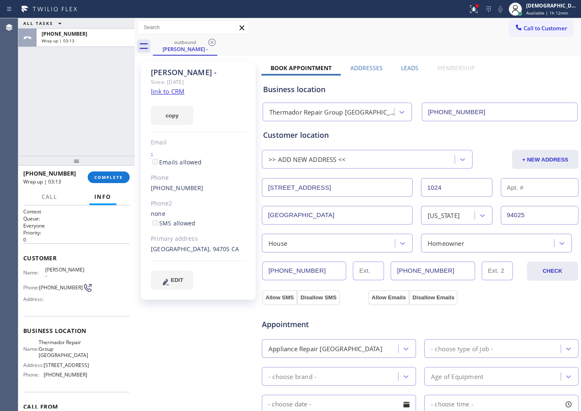
type input "[PHONE_NUMBER]"
click at [464, 303] on div "Appointment Appliance Repair High End - choose type of job - - choose brand - A…" at bounding box center [419, 383] width 317 height 163
click at [282, 297] on button "Allow SMS" at bounding box center [279, 297] width 35 height 15
click at [374, 291] on button "Allow Emails" at bounding box center [388, 297] width 41 height 15
checkbox input "true"
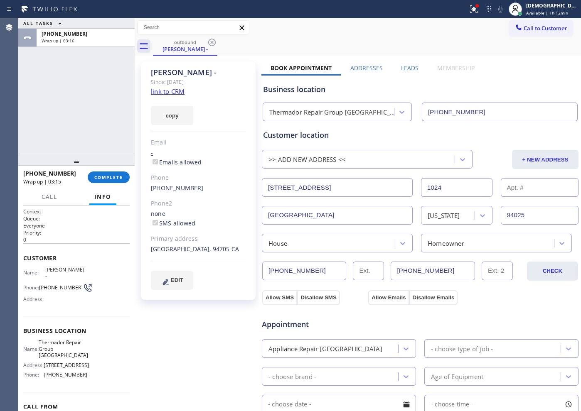
checkbox input "true"
click at [452, 107] on input "[PHONE_NUMBER]" at bounding box center [500, 112] width 156 height 19
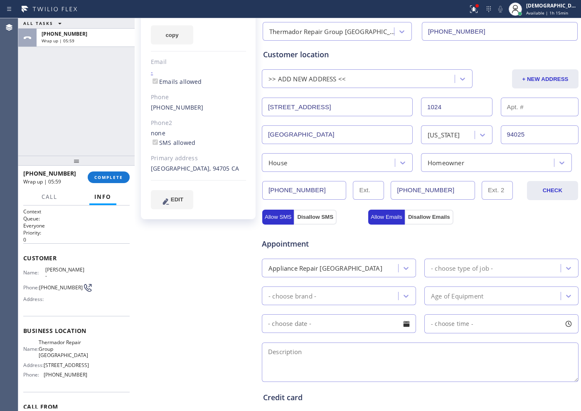
scroll to position [104, 0]
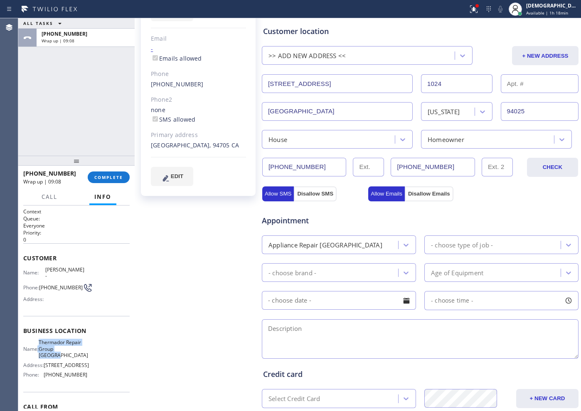
drag, startPoint x: 63, startPoint y: 351, endPoint x: 38, endPoint y: 339, distance: 27.7
click at [38, 329] on div "Name: Thermador Repair Group [GEOGRAPHIC_DATA]" at bounding box center [55, 348] width 64 height 19
click at [80, 329] on span "Thermador Repair Group [GEOGRAPHIC_DATA]" at bounding box center [63, 348] width 49 height 19
click at [64, 329] on span "Thermador Repair Group [GEOGRAPHIC_DATA]" at bounding box center [63, 348] width 49 height 19
drag, startPoint x: 68, startPoint y: 353, endPoint x: 44, endPoint y: 339, distance: 28.5
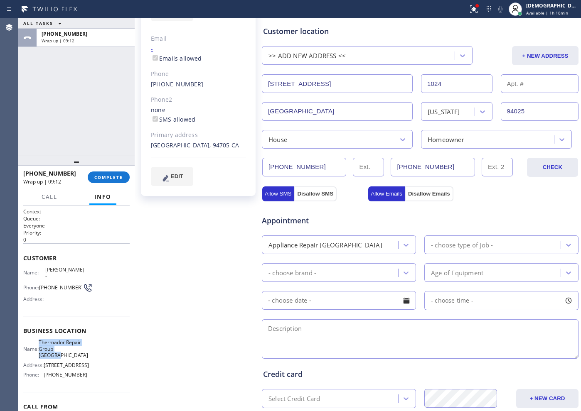
click at [44, 329] on span "Thermador Repair Group [GEOGRAPHIC_DATA]" at bounding box center [63, 348] width 49 height 19
copy span "Thermador Repair Group [GEOGRAPHIC_DATA]"
click at [464, 10] on span "Available | 1h 22min" at bounding box center [547, 13] width 42 height 6
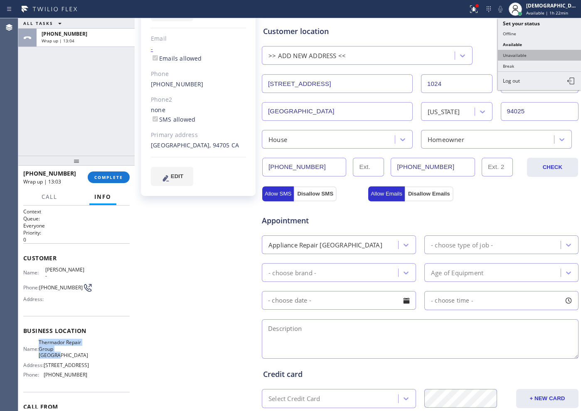
click at [464, 55] on button "Unavailable" at bounding box center [539, 55] width 83 height 11
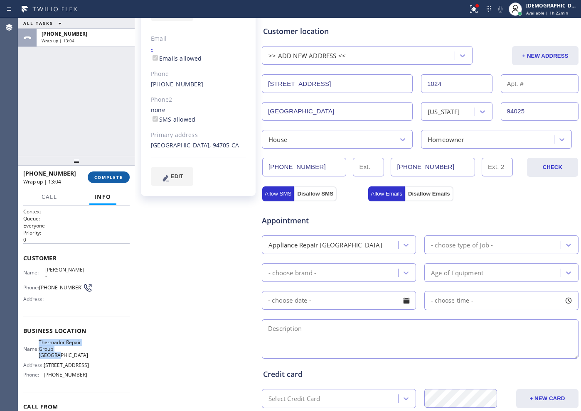
click at [113, 180] on span "COMPLETE" at bounding box center [108, 177] width 29 height 6
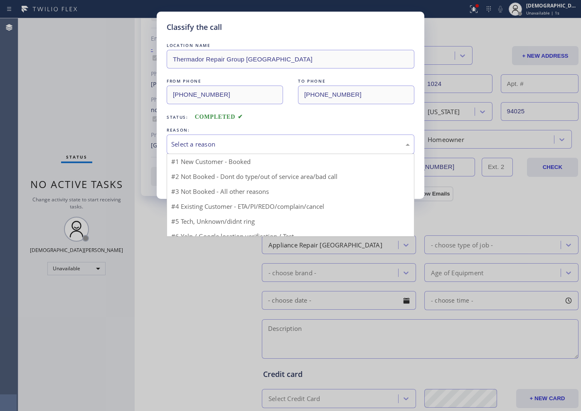
click at [204, 144] on div "Select a reason" at bounding box center [290, 145] width 238 height 10
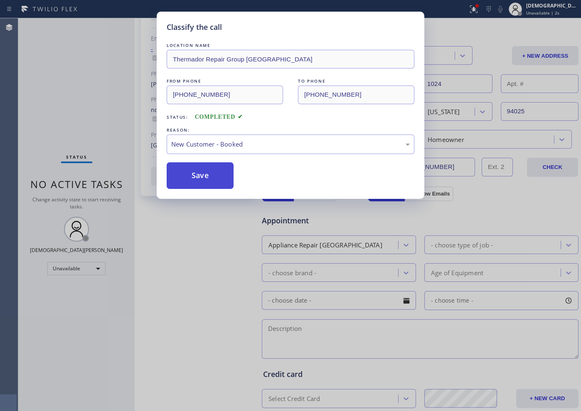
click at [196, 175] on button "Save" at bounding box center [200, 175] width 67 height 27
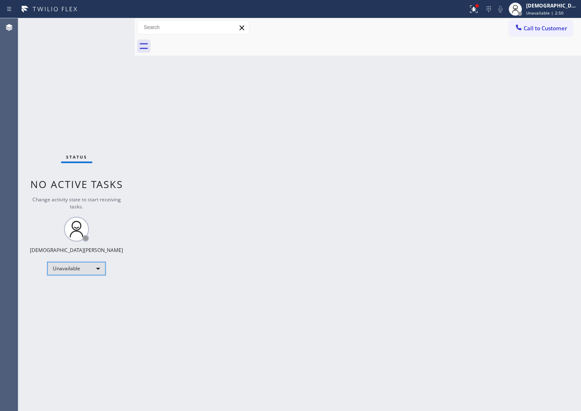
click at [74, 269] on div "Unavailable" at bounding box center [76, 268] width 58 height 13
click at [73, 309] on li "Break" at bounding box center [76, 312] width 56 height 10
click at [69, 76] on div "Status No active tasks Change activity state to start receiving tasks. Christia…" at bounding box center [76, 214] width 116 height 393
click at [64, 324] on div "Status No active tasks Change activity state to start receiving tasks. Christia…" at bounding box center [76, 214] width 116 height 393
